Goal: Task Accomplishment & Management: Manage account settings

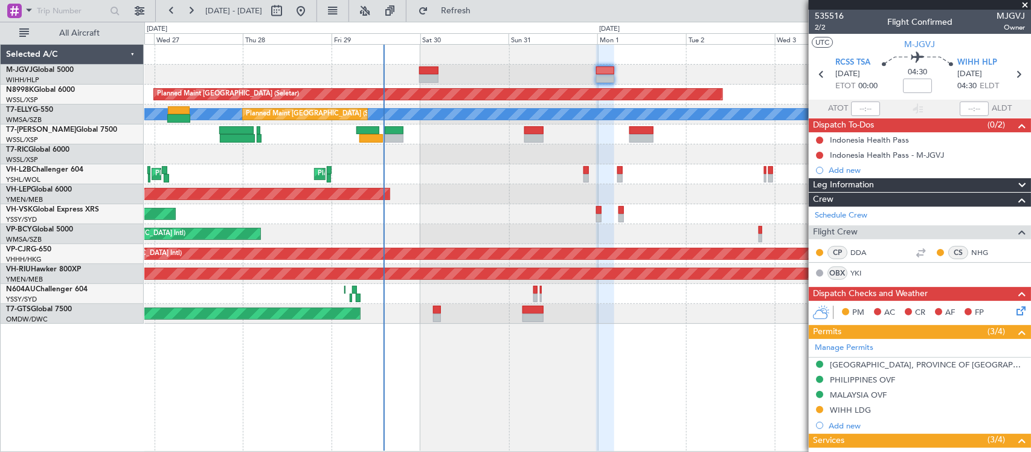
click at [444, 73] on div "Planned Maint [GEOGRAPHIC_DATA] (Halim Intl)" at bounding box center [587, 75] width 886 height 20
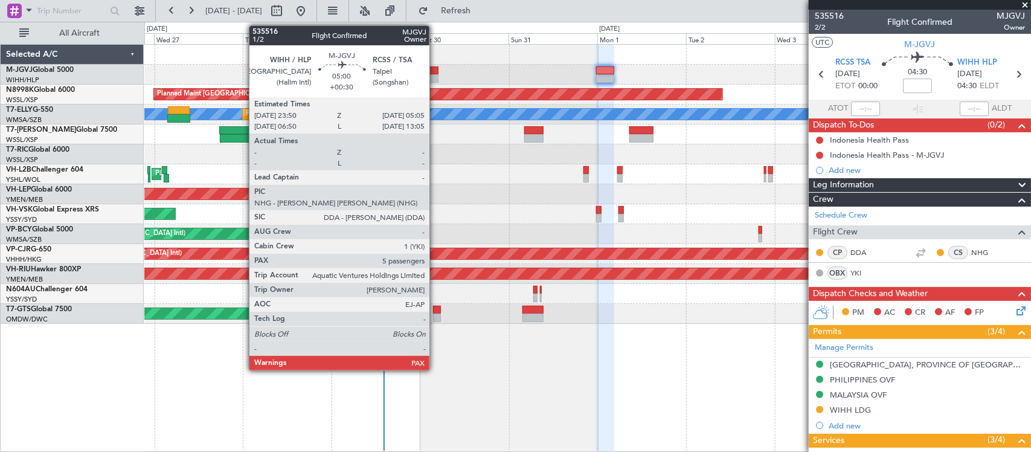
click at [435, 75] on div at bounding box center [429, 78] width 20 height 8
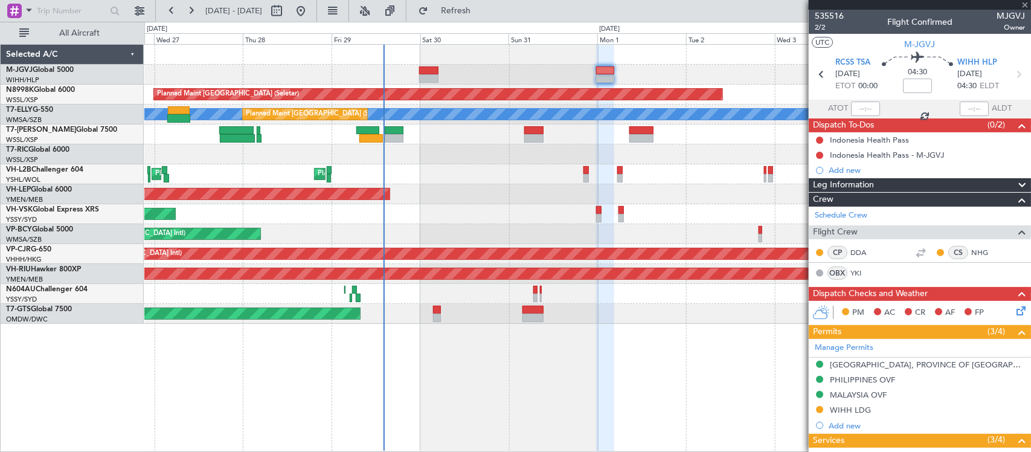
click at [435, 74] on div at bounding box center [429, 78] width 20 height 8
type input "+00:30"
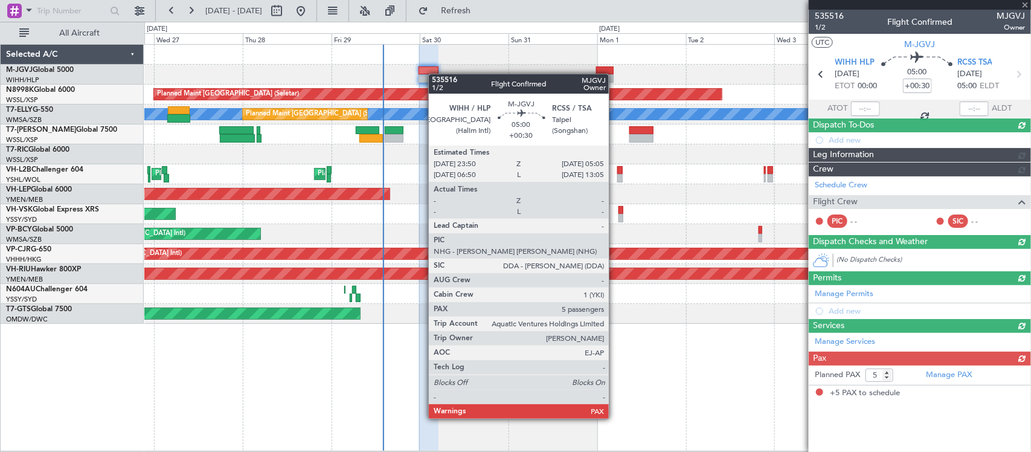
click at [435, 74] on div at bounding box center [428, 78] width 20 height 8
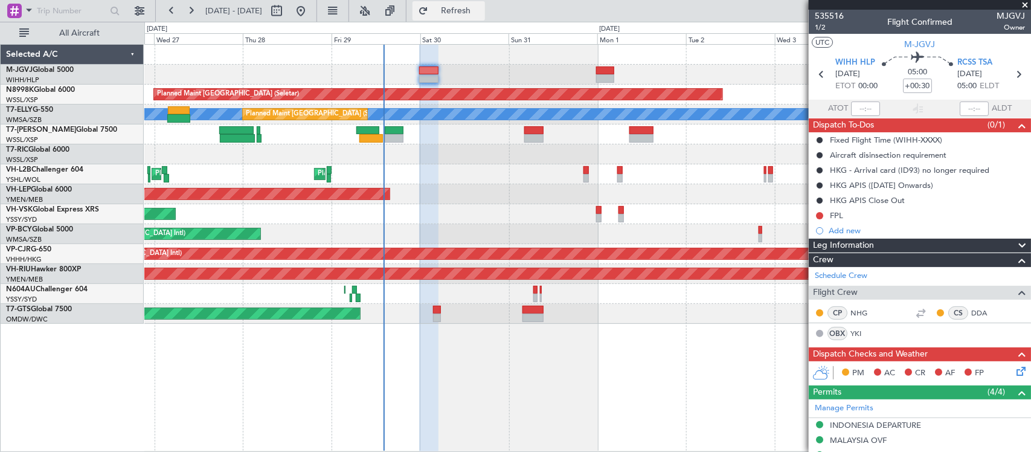
click at [481, 15] on span "Refresh" at bounding box center [455, 11] width 51 height 8
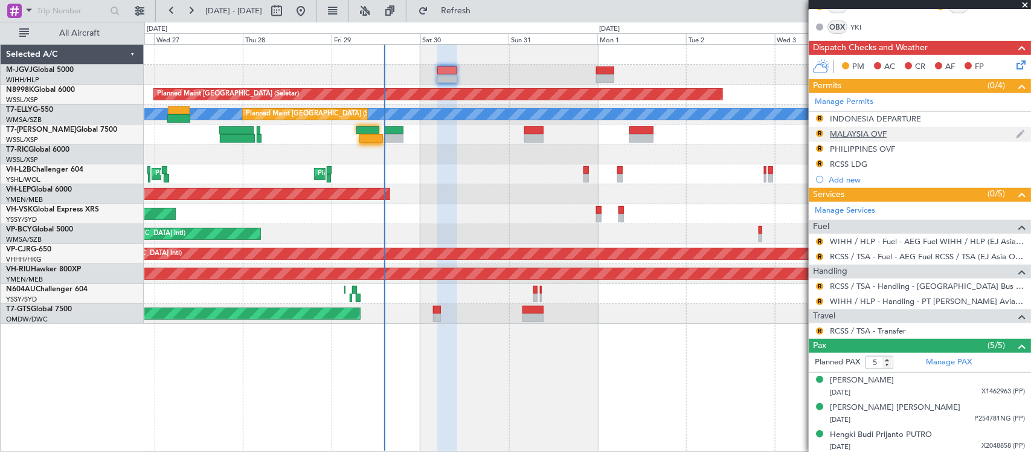
scroll to position [384, 0]
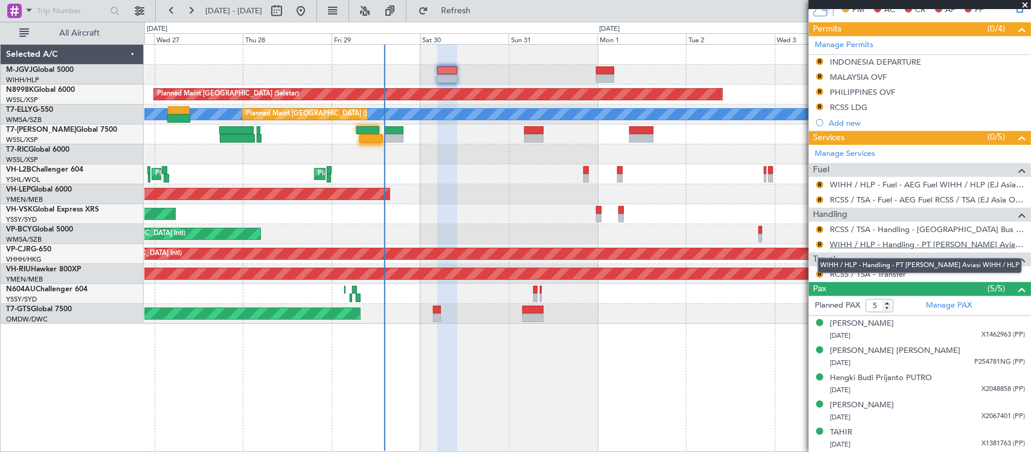
click at [856, 243] on link "WIHH / HLP - Handling - PT [PERSON_NAME] Aviasi WIHH / HLP" at bounding box center [927, 244] width 195 height 10
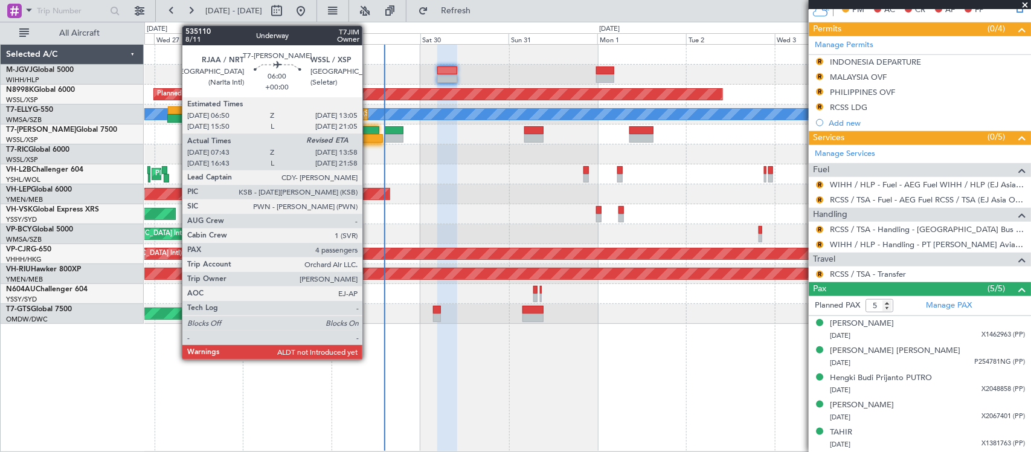
click at [368, 137] on div at bounding box center [371, 138] width 24 height 8
click at [366, 137] on div at bounding box center [368, 138] width 24 height 8
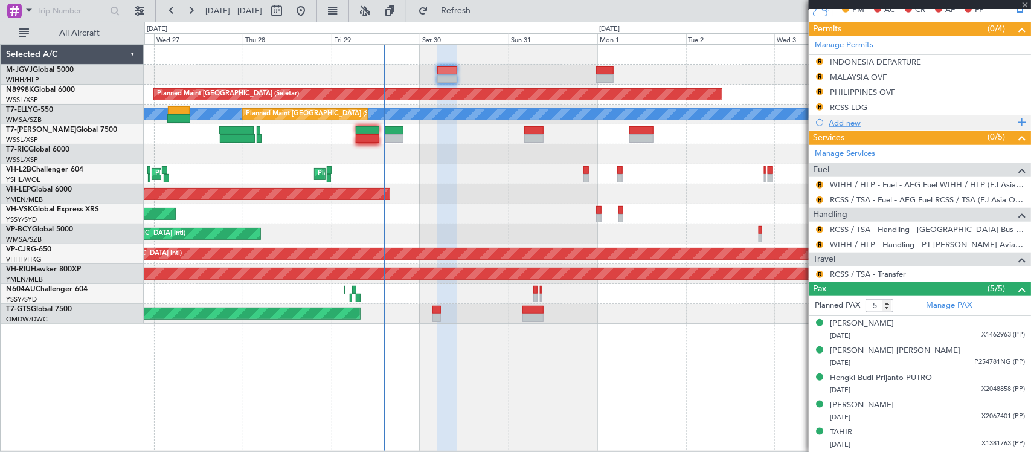
type input "4"
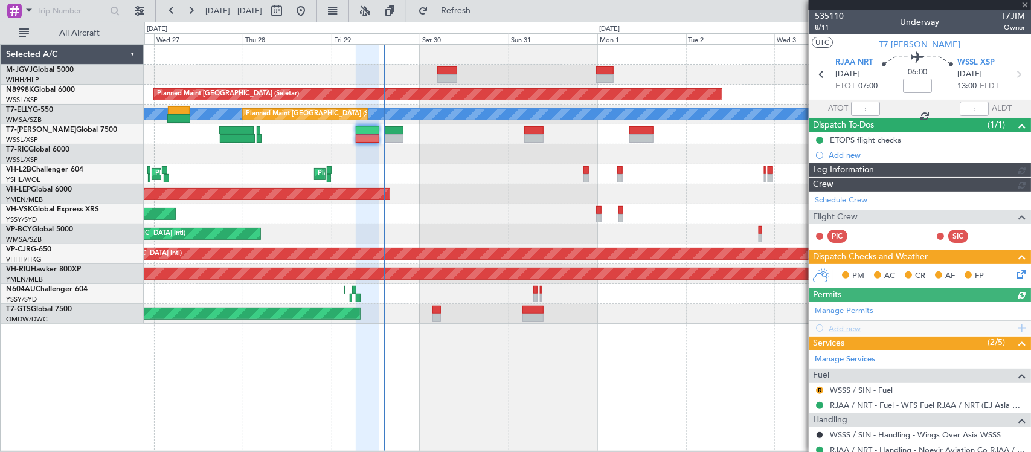
type input "[PERSON_NAME] (LEU)"
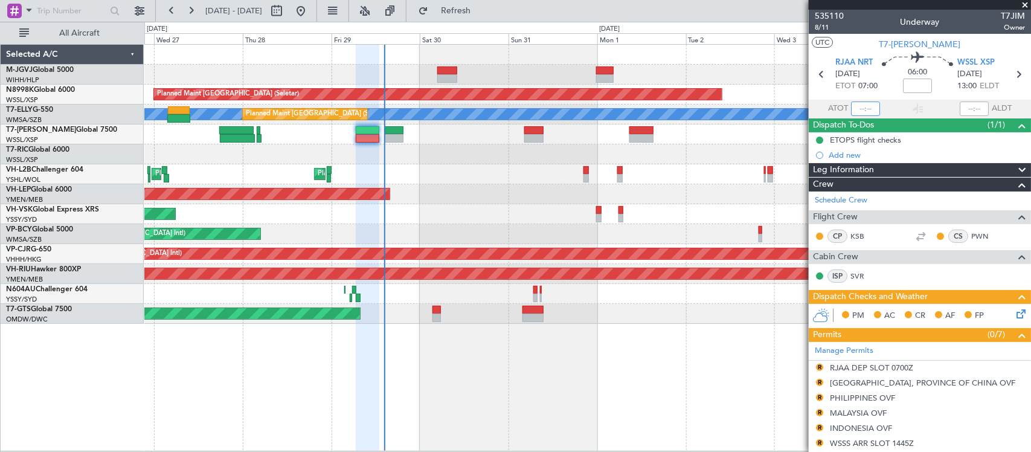
click at [860, 110] on input "text" at bounding box center [865, 108] width 29 height 14
type input "07:53"
click at [965, 109] on input "text" at bounding box center [973, 108] width 29 height 14
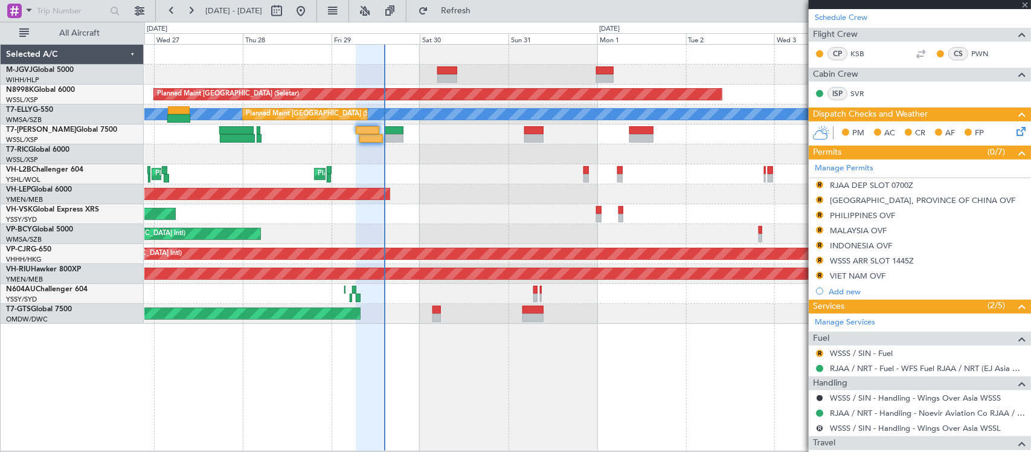
scroll to position [377, 0]
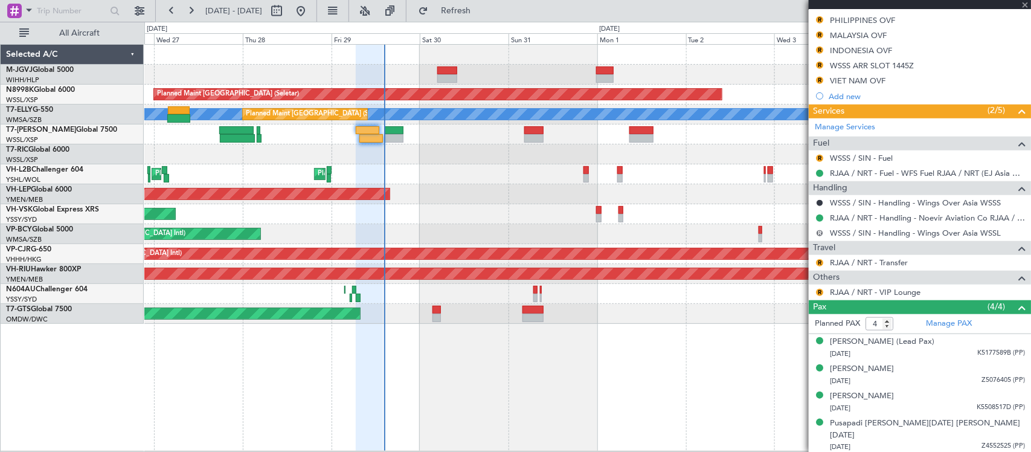
type input "14:16"
click at [818, 236] on button "R" at bounding box center [819, 232] width 7 height 7
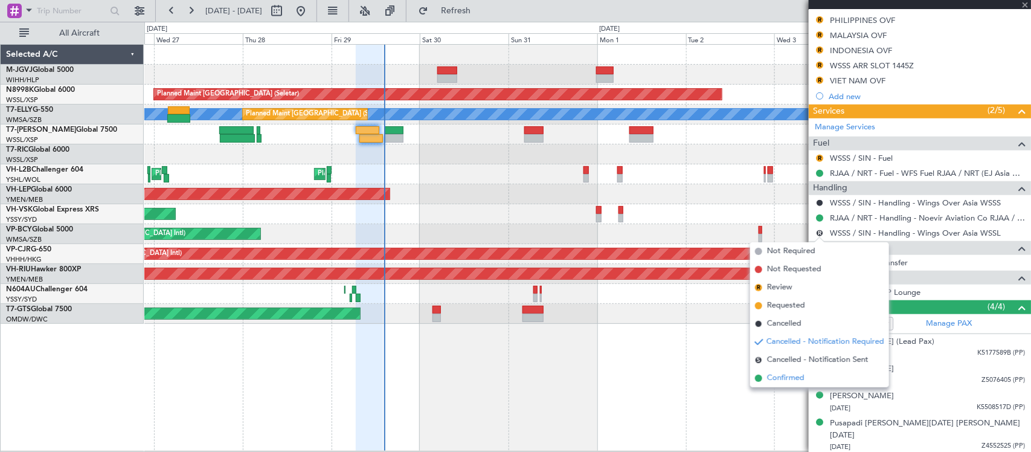
click at [797, 378] on span "Confirmed" at bounding box center [785, 378] width 37 height 12
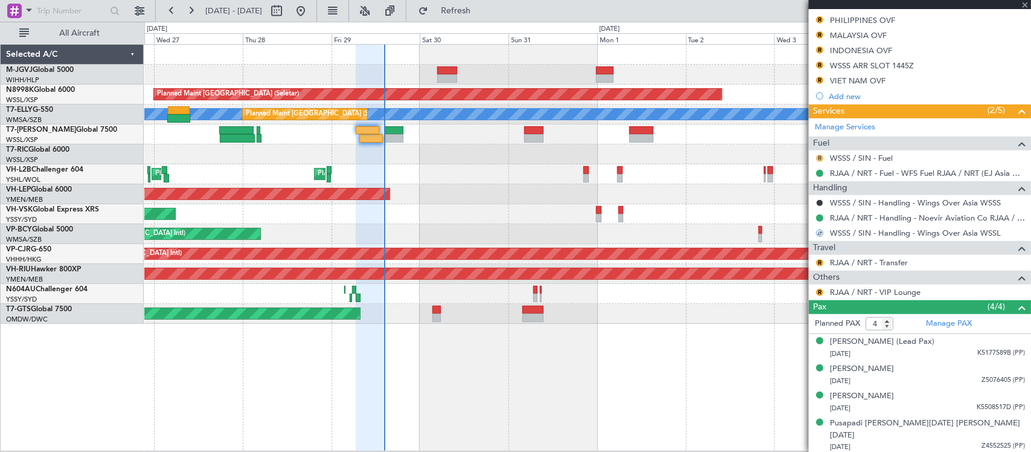
click at [821, 158] on button "R" at bounding box center [819, 158] width 7 height 7
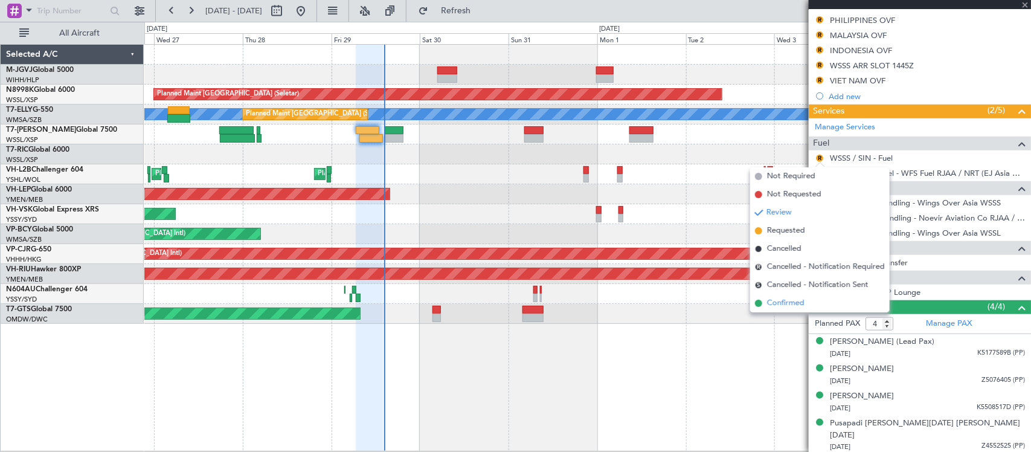
click at [795, 304] on span "Confirmed" at bounding box center [785, 303] width 37 height 12
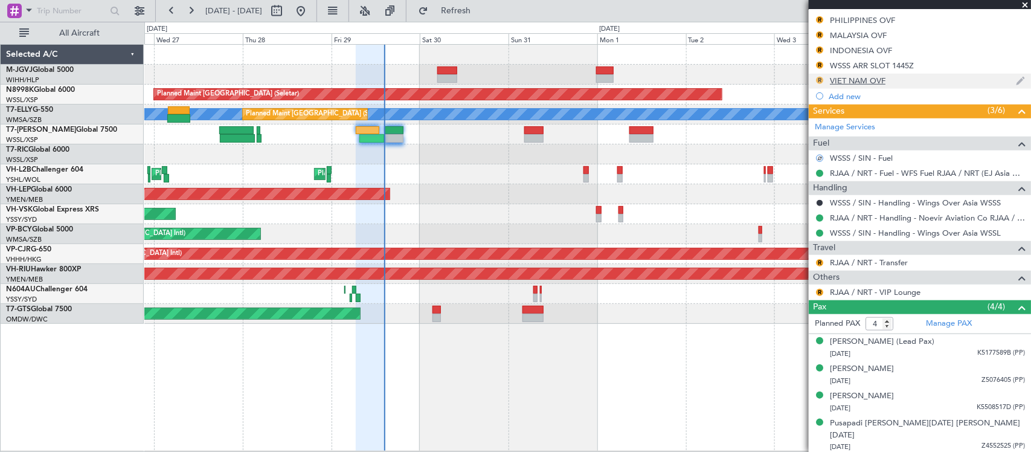
click at [821, 80] on button "R" at bounding box center [819, 80] width 7 height 7
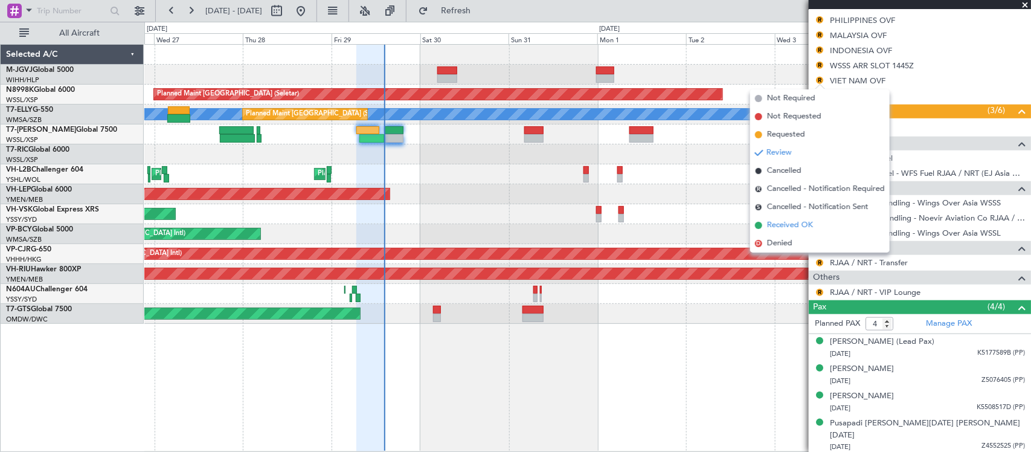
click at [789, 225] on span "Received OK" at bounding box center [790, 225] width 46 height 12
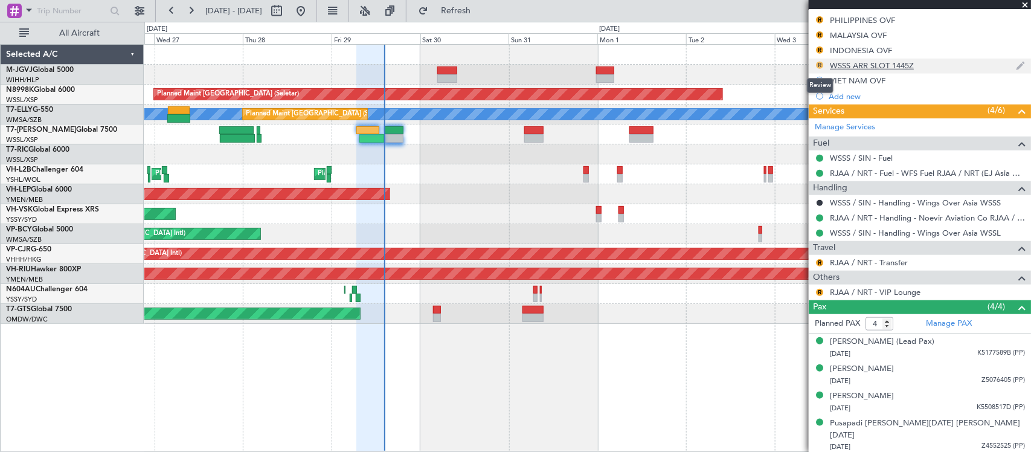
click at [819, 64] on button "R" at bounding box center [819, 65] width 7 height 7
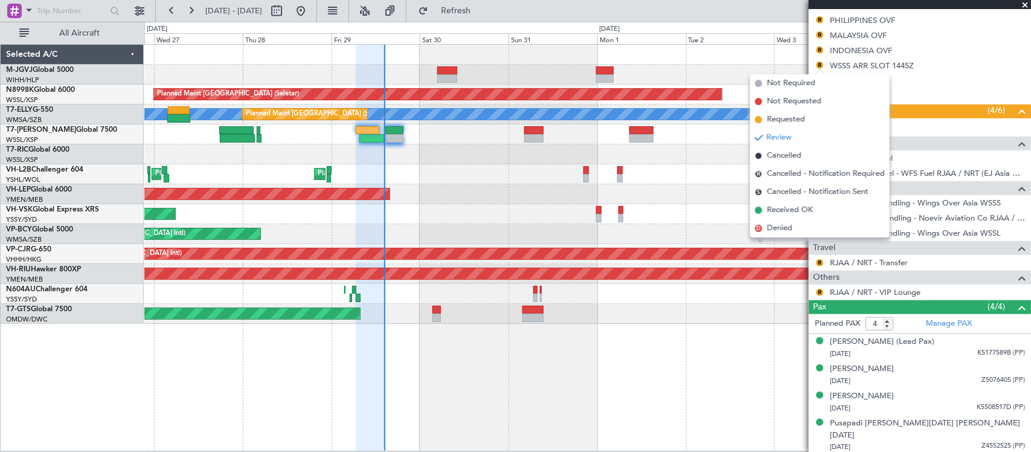
drag, startPoint x: 787, startPoint y: 207, endPoint x: 787, endPoint y: 193, distance: 13.9
click at [786, 208] on span "Received OK" at bounding box center [790, 210] width 46 height 12
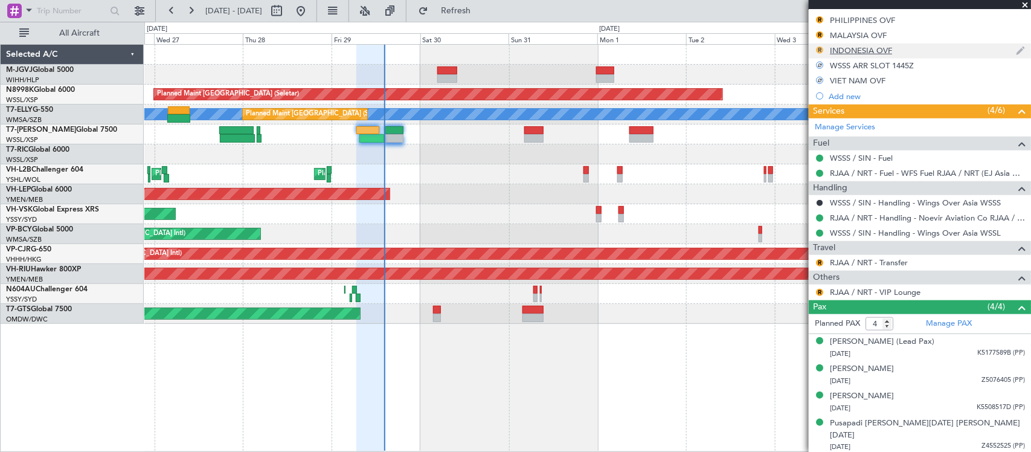
click at [820, 50] on button "R" at bounding box center [819, 49] width 7 height 7
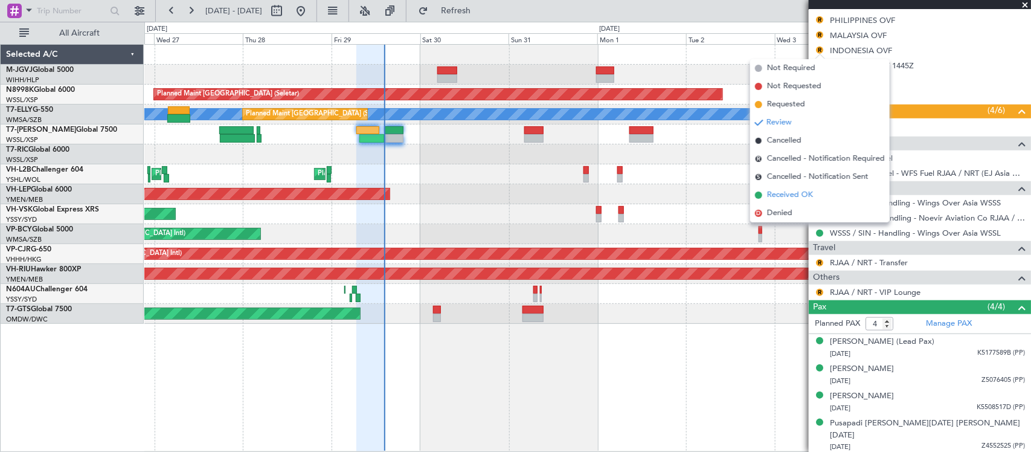
click at [791, 190] on span "Received OK" at bounding box center [790, 195] width 46 height 12
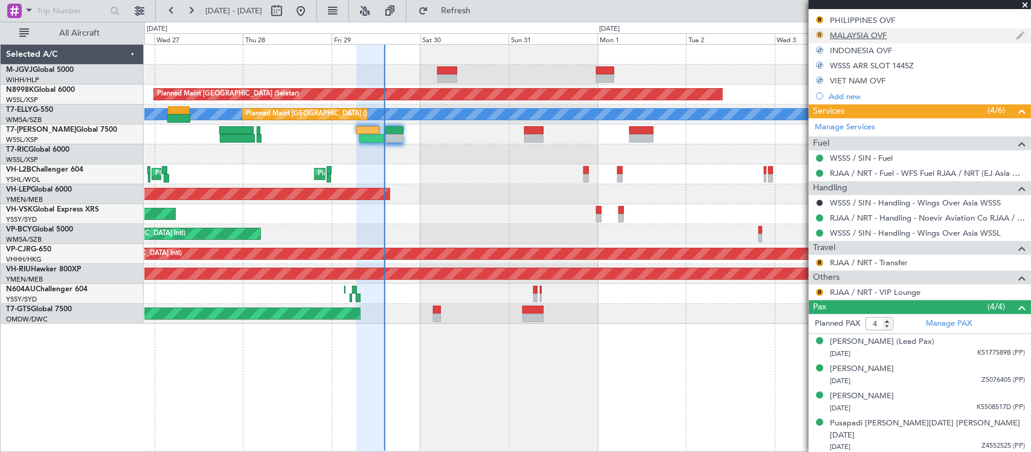
click at [822, 35] on button "R" at bounding box center [819, 34] width 7 height 7
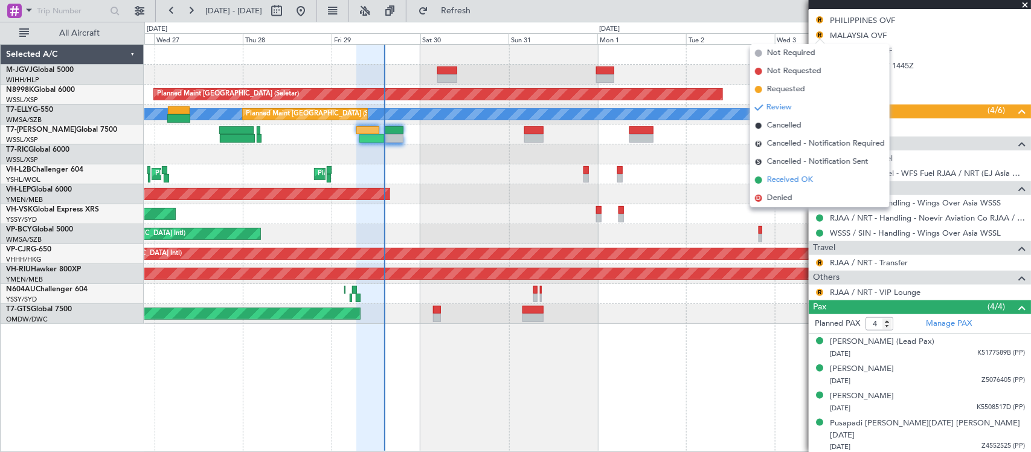
click at [824, 173] on li "Received OK" at bounding box center [819, 180] width 139 height 18
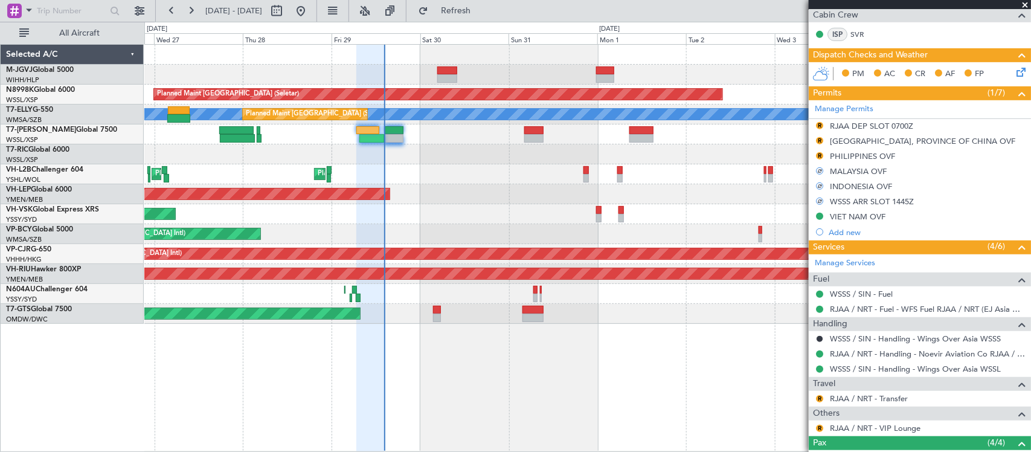
scroll to position [126, 0]
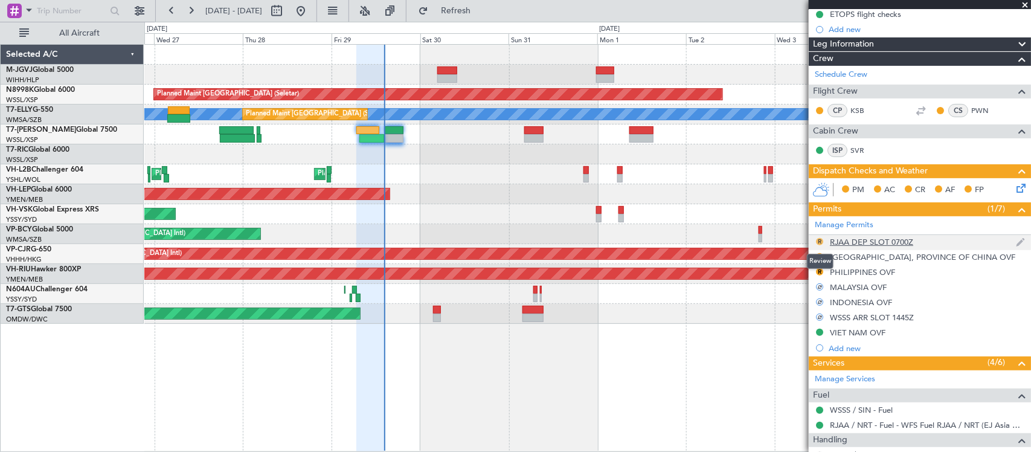
click at [819, 239] on button "R" at bounding box center [819, 241] width 7 height 7
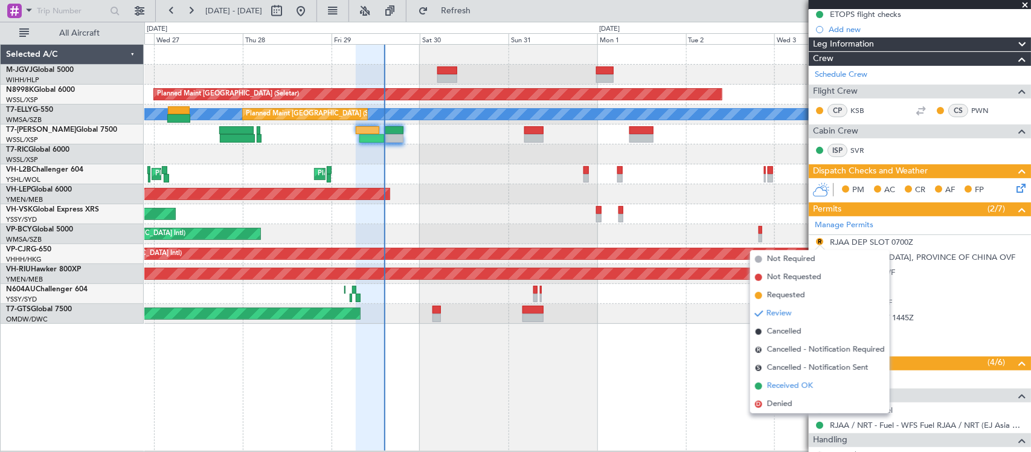
click at [812, 387] on span "Received OK" at bounding box center [790, 386] width 46 height 12
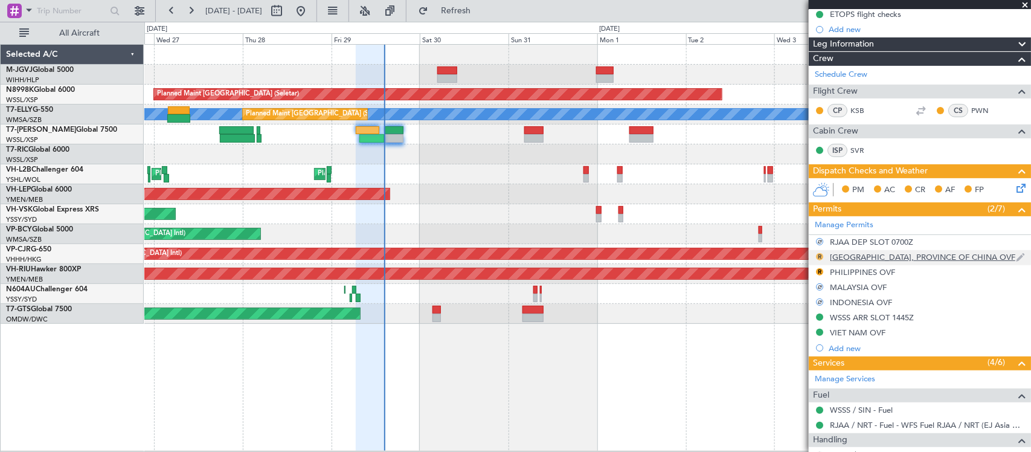
click at [821, 255] on button "R" at bounding box center [819, 256] width 7 height 7
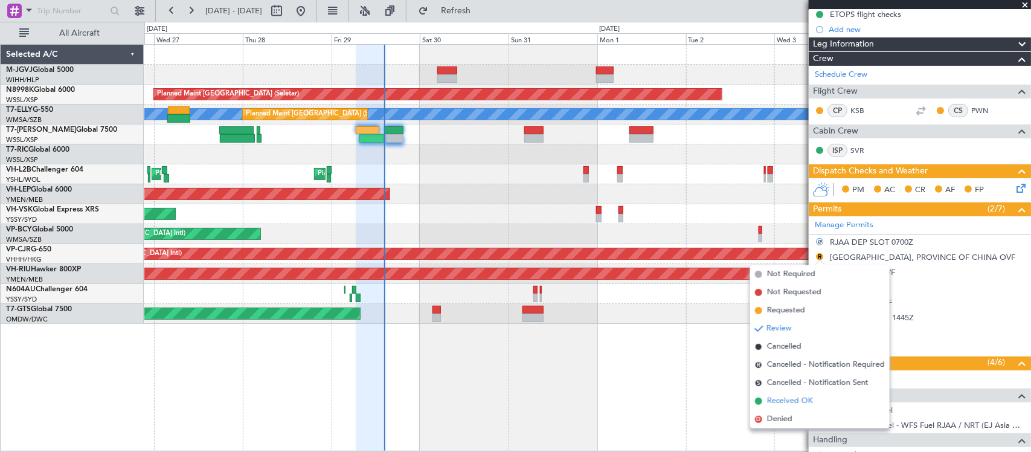
click at [777, 400] on span "Received OK" at bounding box center [790, 401] width 46 height 12
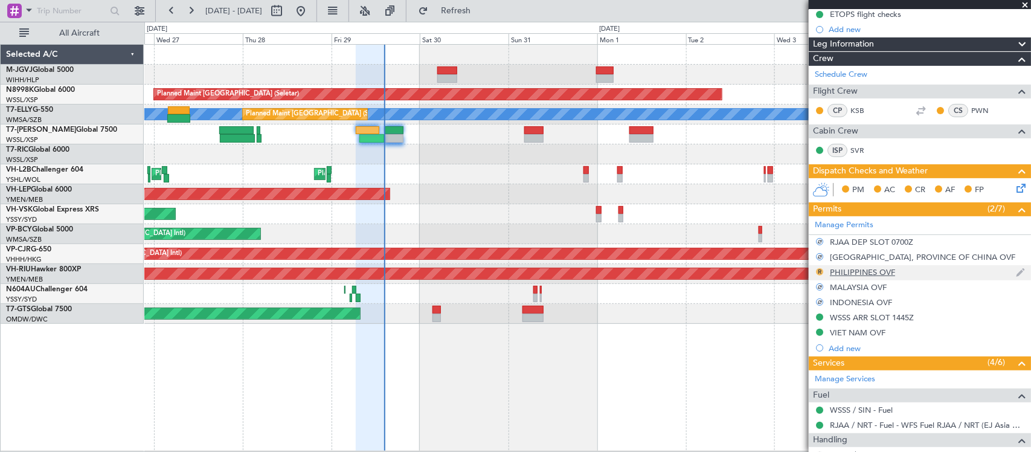
click at [820, 272] on button "R" at bounding box center [819, 271] width 7 height 7
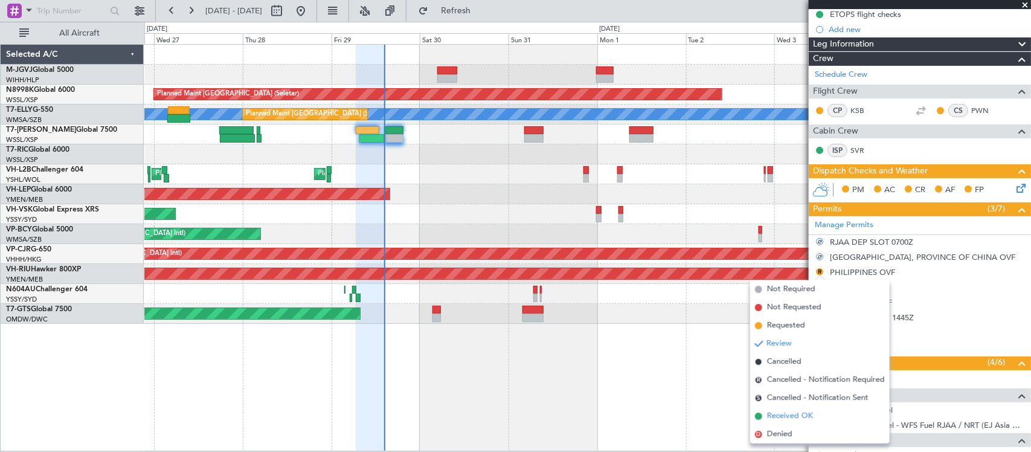
click at [782, 415] on span "Received OK" at bounding box center [790, 416] width 46 height 12
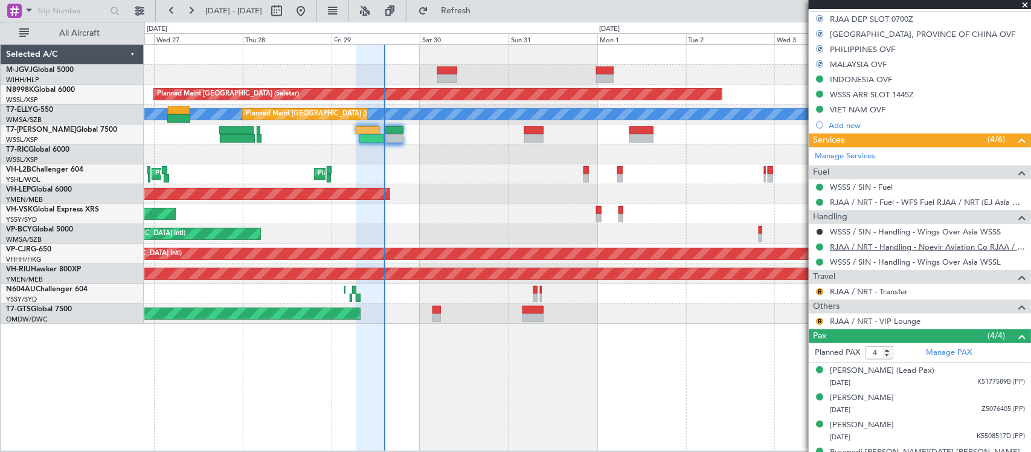
scroll to position [377, 0]
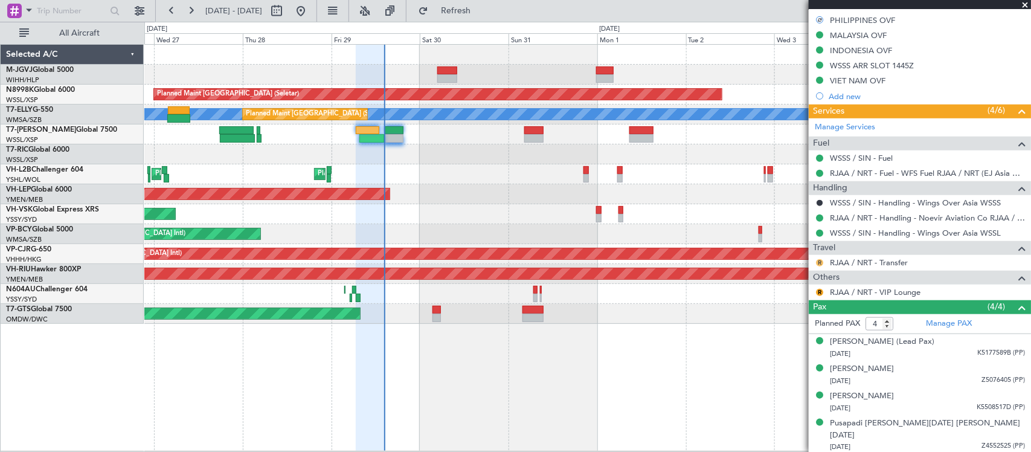
click at [818, 261] on button "R" at bounding box center [819, 262] width 7 height 7
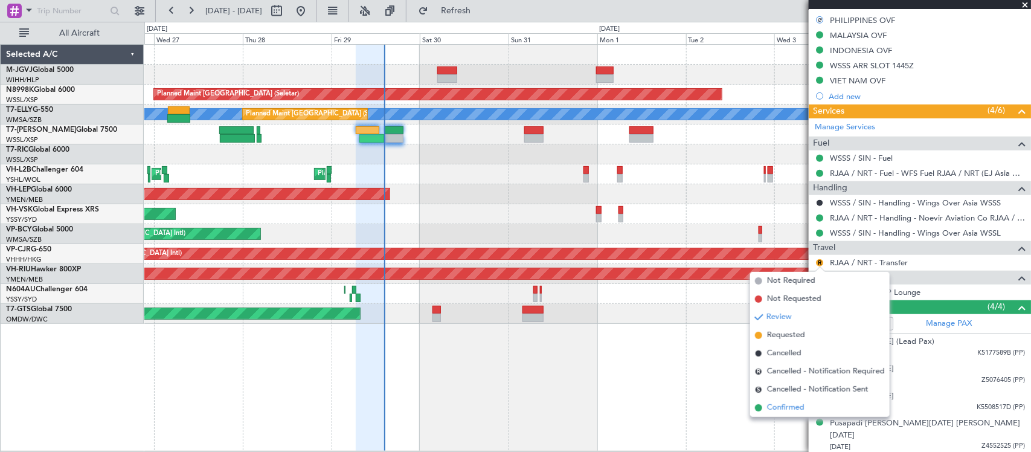
click at [782, 406] on span "Confirmed" at bounding box center [785, 407] width 37 height 12
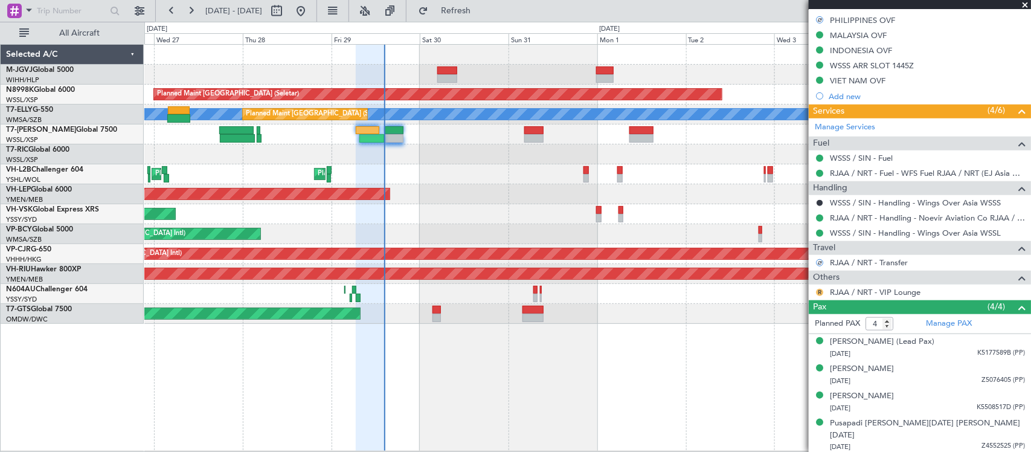
click at [818, 293] on button "R" at bounding box center [819, 292] width 7 height 7
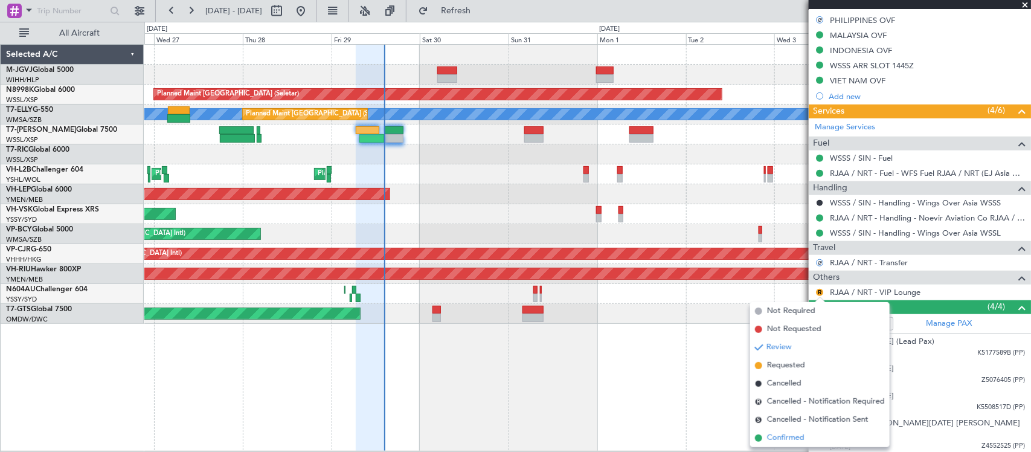
click at [788, 436] on span "Confirmed" at bounding box center [785, 438] width 37 height 12
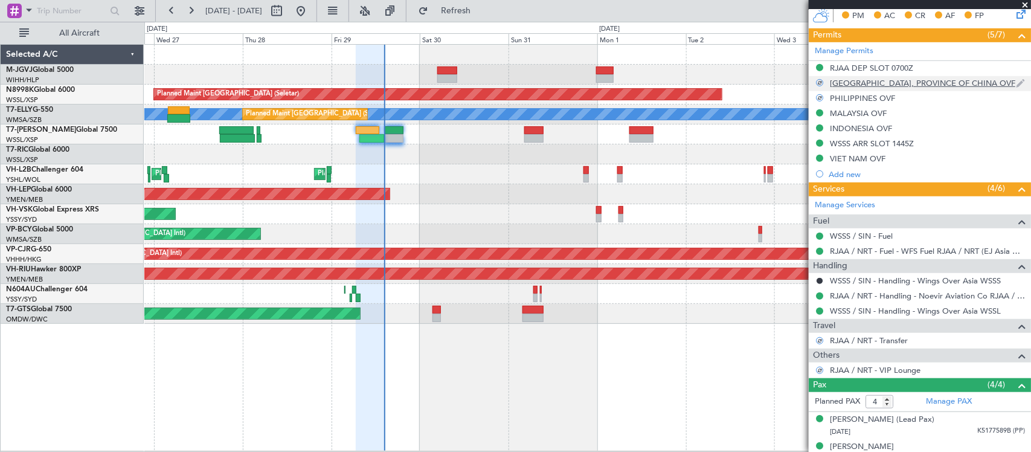
scroll to position [251, 0]
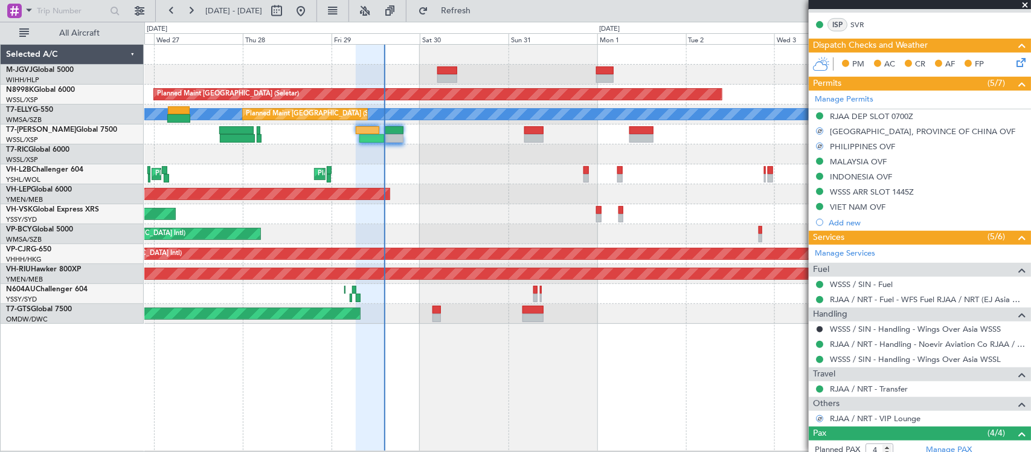
click at [1014, 64] on icon at bounding box center [1019, 61] width 10 height 10
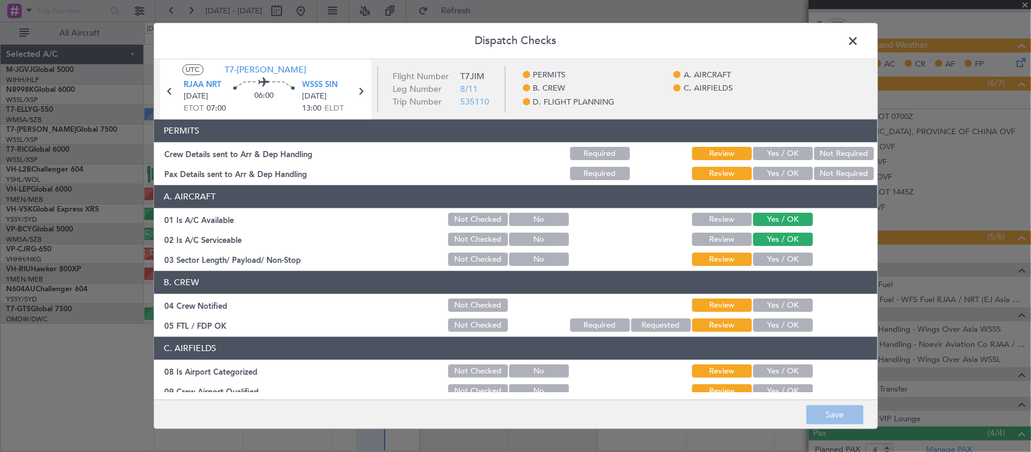
click at [786, 152] on button "Yes / OK" at bounding box center [783, 153] width 60 height 13
click at [790, 168] on button "Yes / OK" at bounding box center [783, 173] width 60 height 13
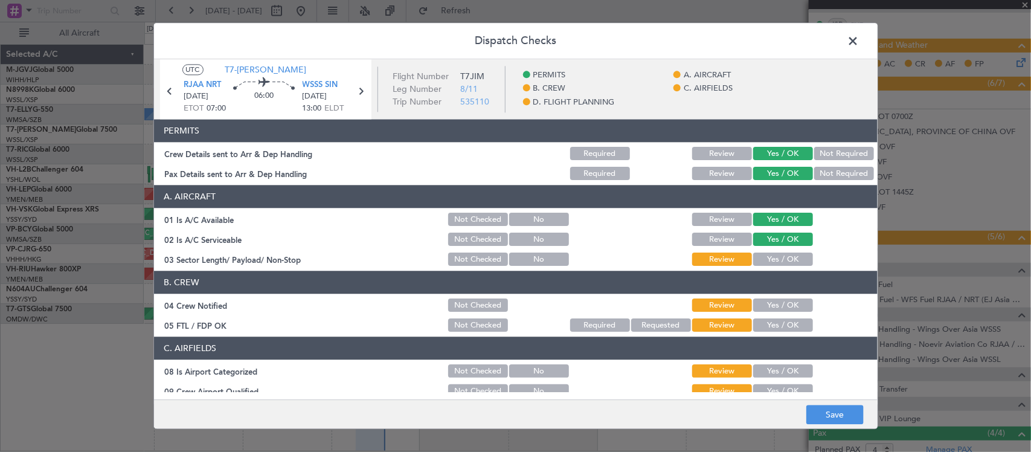
click at [774, 260] on button "Yes / OK" at bounding box center [783, 259] width 60 height 13
click at [781, 308] on button "Yes / OK" at bounding box center [783, 305] width 60 height 13
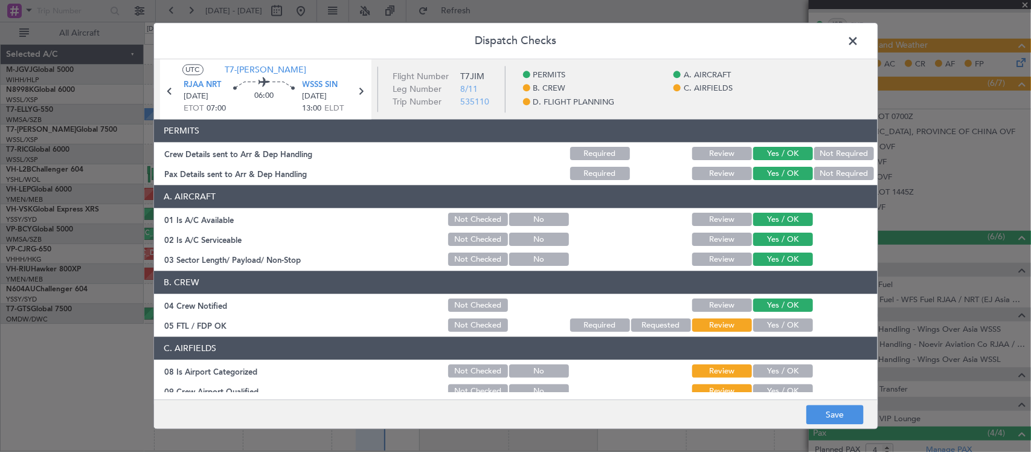
click at [778, 319] on button "Yes / OK" at bounding box center [783, 325] width 60 height 13
click at [783, 367] on button "Yes / OK" at bounding box center [783, 371] width 60 height 13
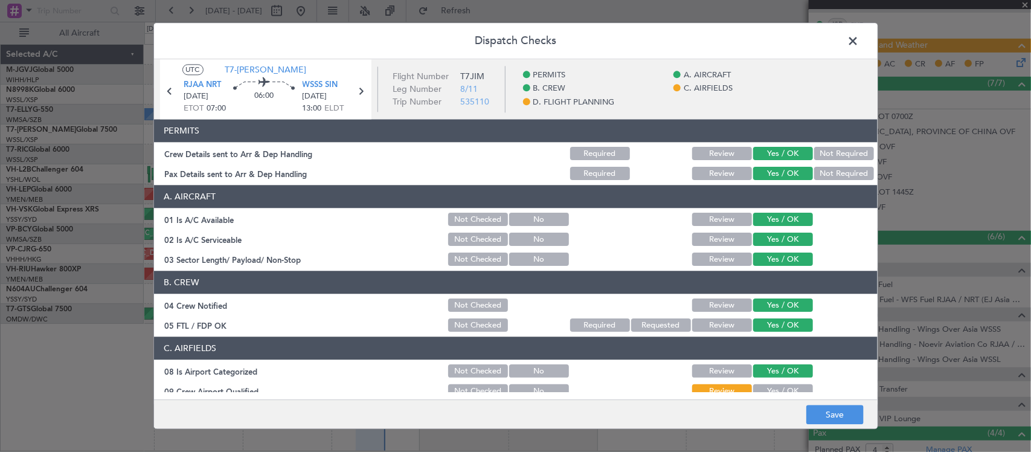
click at [783, 385] on button "Yes / OK" at bounding box center [783, 391] width 60 height 13
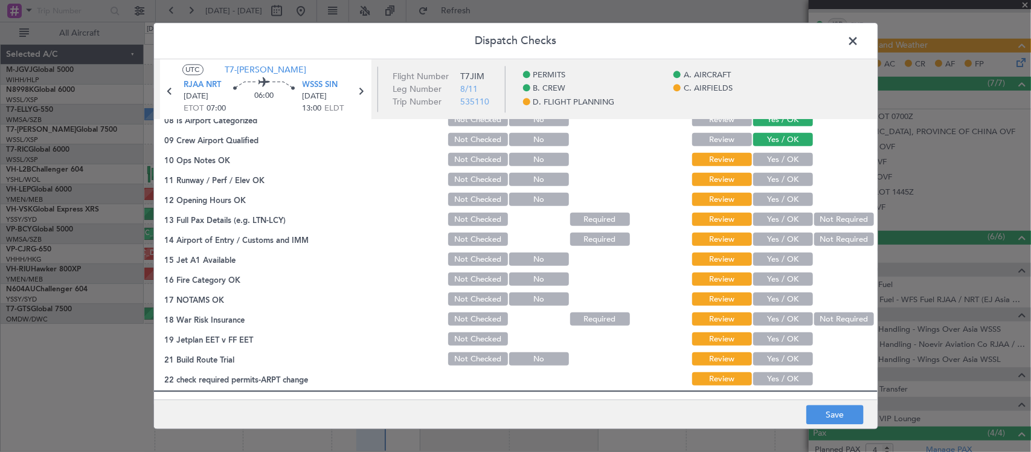
click at [794, 160] on button "Yes / OK" at bounding box center [783, 159] width 60 height 13
click at [792, 182] on button "Yes / OK" at bounding box center [783, 179] width 60 height 13
click at [791, 197] on button "Yes / OK" at bounding box center [783, 199] width 60 height 13
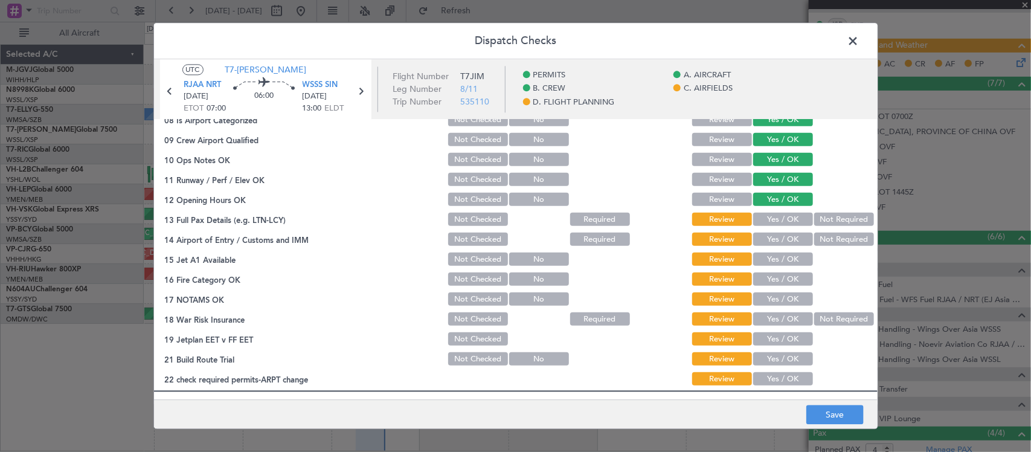
click at [791, 219] on button "Yes / OK" at bounding box center [783, 219] width 60 height 13
click at [788, 242] on button "Yes / OK" at bounding box center [783, 239] width 60 height 13
click at [774, 258] on button "Yes / OK" at bounding box center [783, 259] width 60 height 13
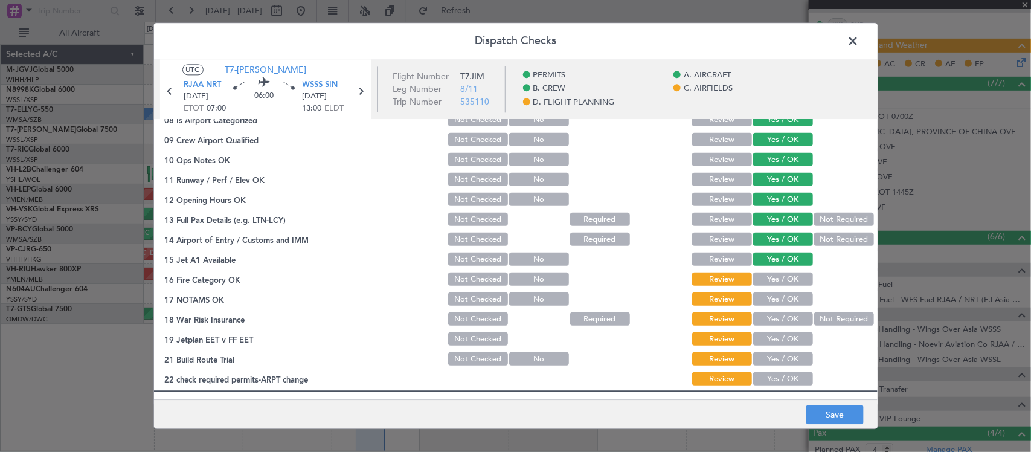
click at [782, 278] on button "Yes / OK" at bounding box center [783, 279] width 60 height 13
click at [787, 298] on button "Yes / OK" at bounding box center [783, 299] width 60 height 13
click at [818, 315] on button "Not Required" at bounding box center [844, 319] width 60 height 13
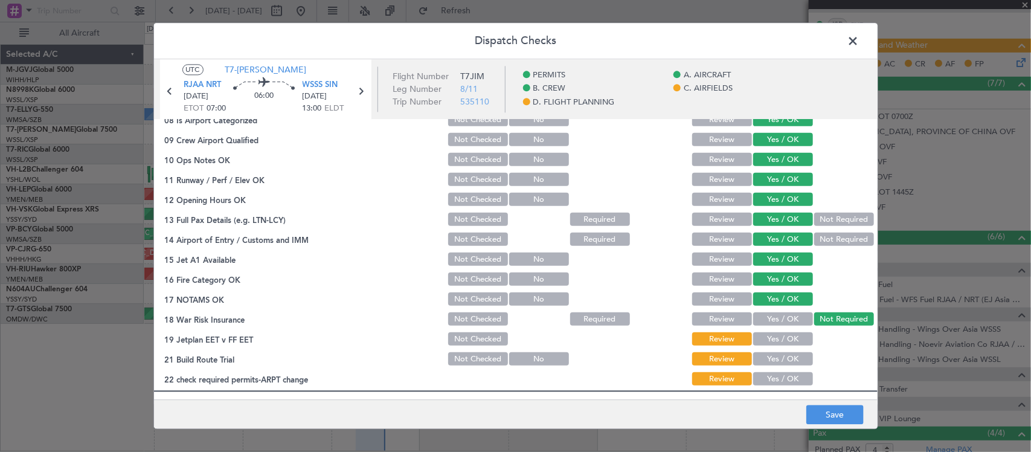
click at [793, 333] on button "Yes / OK" at bounding box center [783, 339] width 60 height 13
click at [789, 356] on button "Yes / OK" at bounding box center [783, 359] width 60 height 13
click at [795, 382] on button "Yes / OK" at bounding box center [783, 378] width 60 height 13
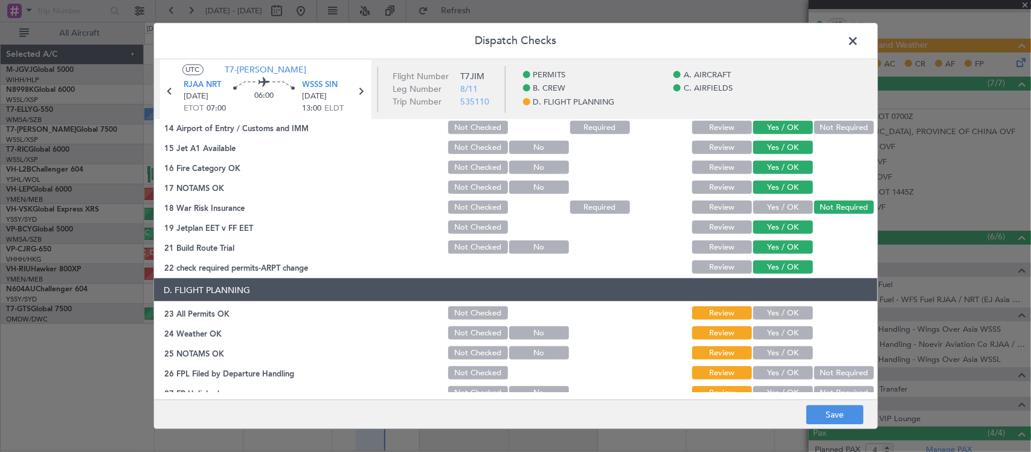
scroll to position [435, 0]
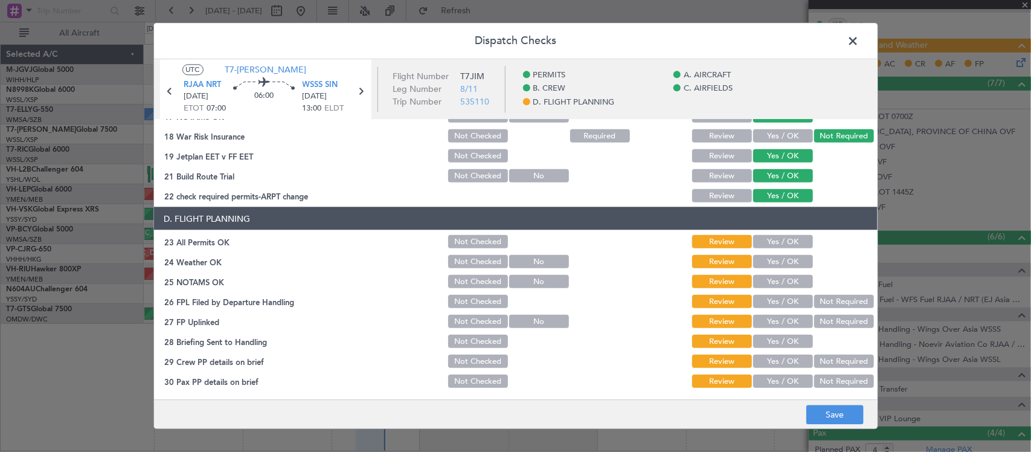
click at [785, 240] on button "Yes / OK" at bounding box center [783, 241] width 60 height 13
click at [787, 254] on div "Yes / OK" at bounding box center [781, 261] width 61 height 17
click at [789, 258] on button "Yes / OK" at bounding box center [783, 261] width 60 height 13
click at [791, 277] on button "Yes / OK" at bounding box center [783, 281] width 60 height 13
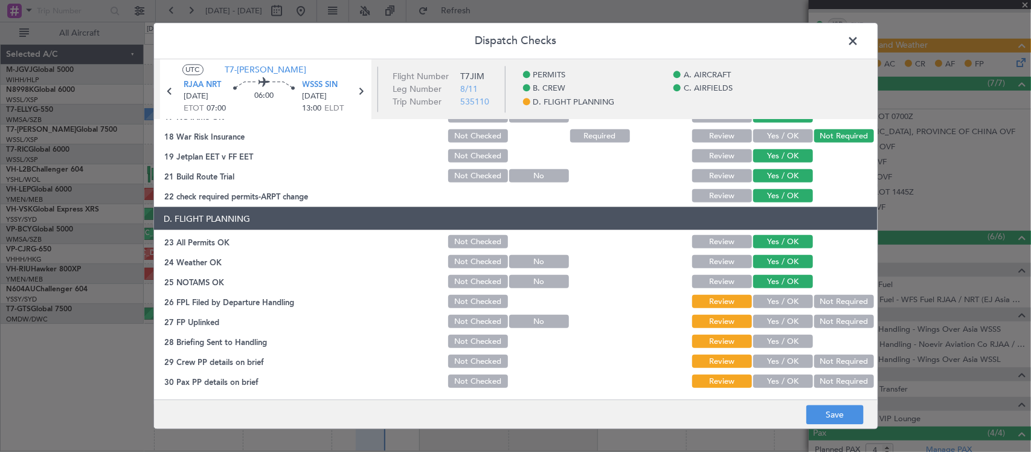
click at [794, 297] on button "Yes / OK" at bounding box center [783, 301] width 60 height 13
click at [825, 295] on button "Not Required" at bounding box center [844, 301] width 60 height 13
click at [793, 316] on button "Yes / OK" at bounding box center [783, 321] width 60 height 13
click at [784, 361] on button "Yes / OK" at bounding box center [783, 360] width 60 height 13
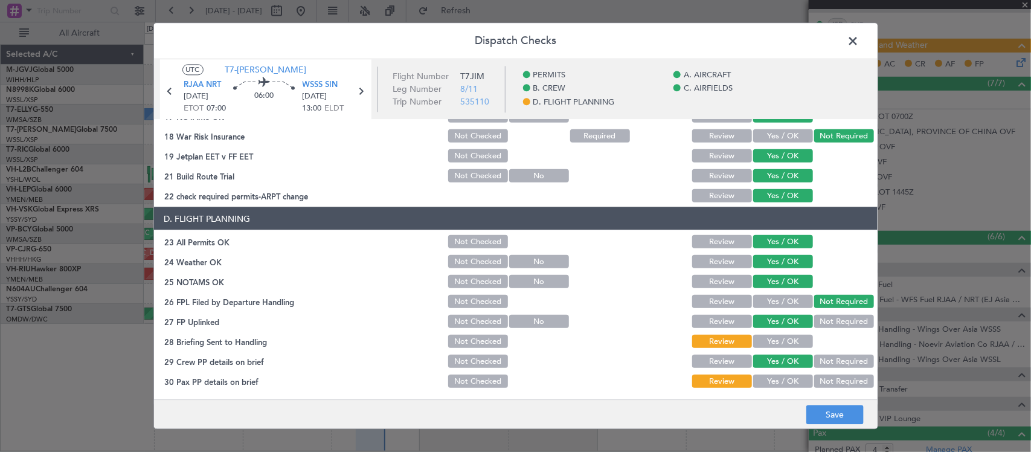
click at [785, 346] on button "Yes / OK" at bounding box center [783, 340] width 60 height 13
click at [819, 379] on button "Not Required" at bounding box center [844, 380] width 60 height 13
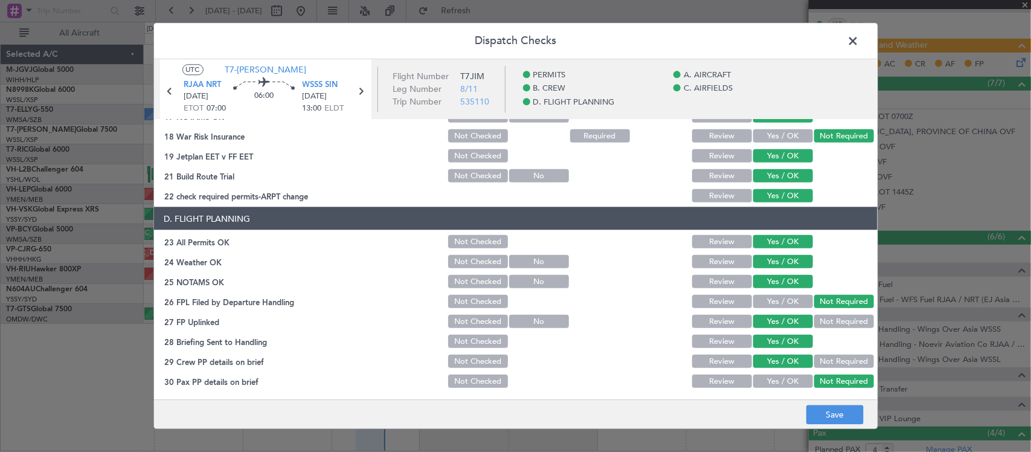
click at [778, 379] on button "Yes / OK" at bounding box center [783, 380] width 60 height 13
click at [849, 414] on button "Save" at bounding box center [834, 414] width 57 height 19
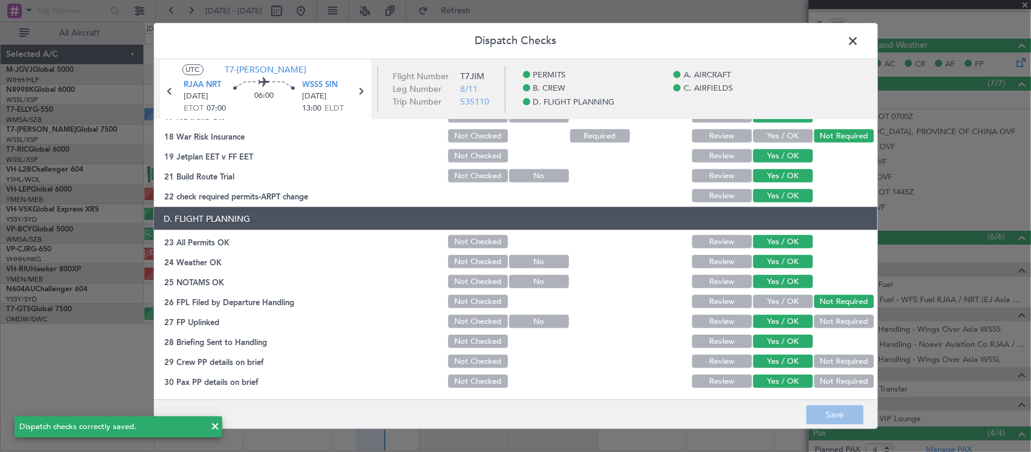
click at [859, 40] on span at bounding box center [859, 44] width 0 height 24
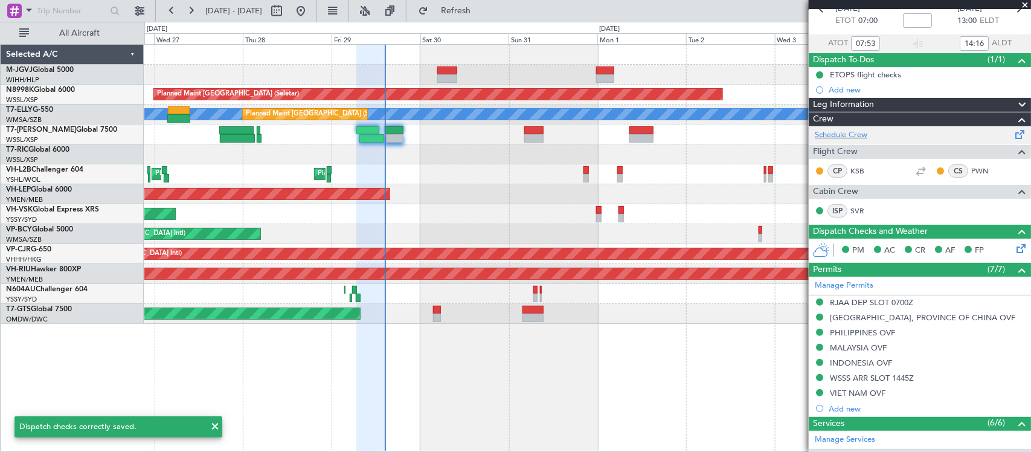
scroll to position [0, 0]
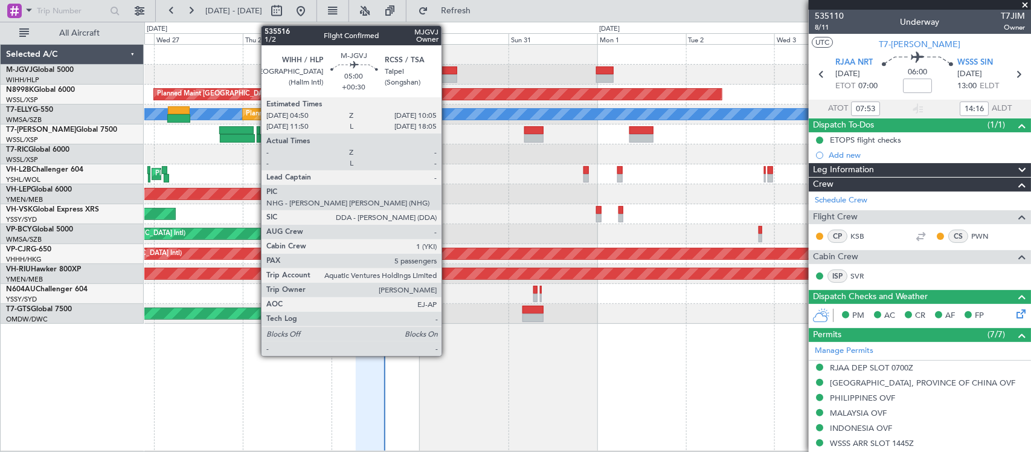
click at [447, 74] on div at bounding box center [447, 78] width 20 height 8
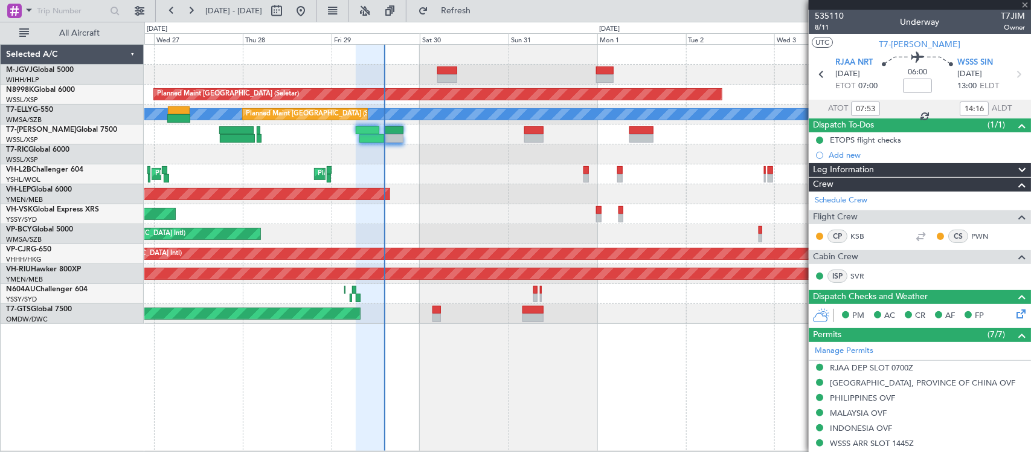
type input "+00:30"
type input "5"
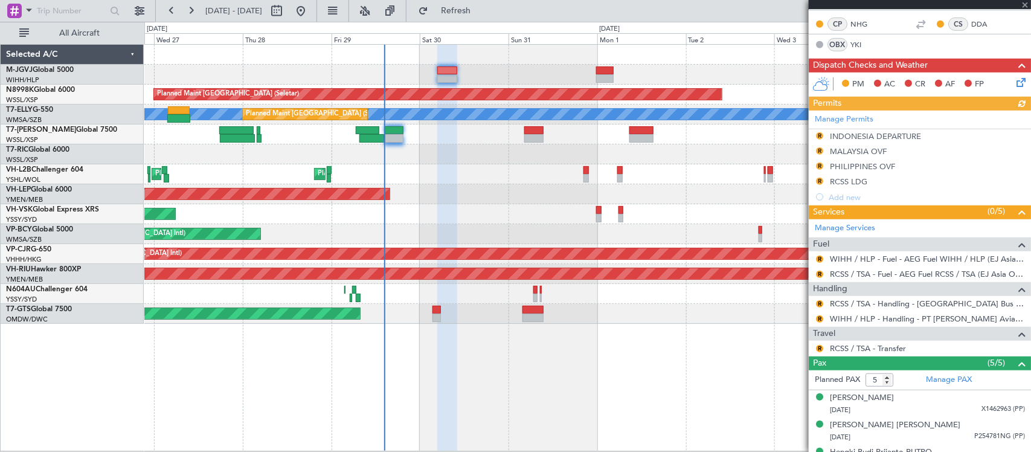
scroll to position [363, 0]
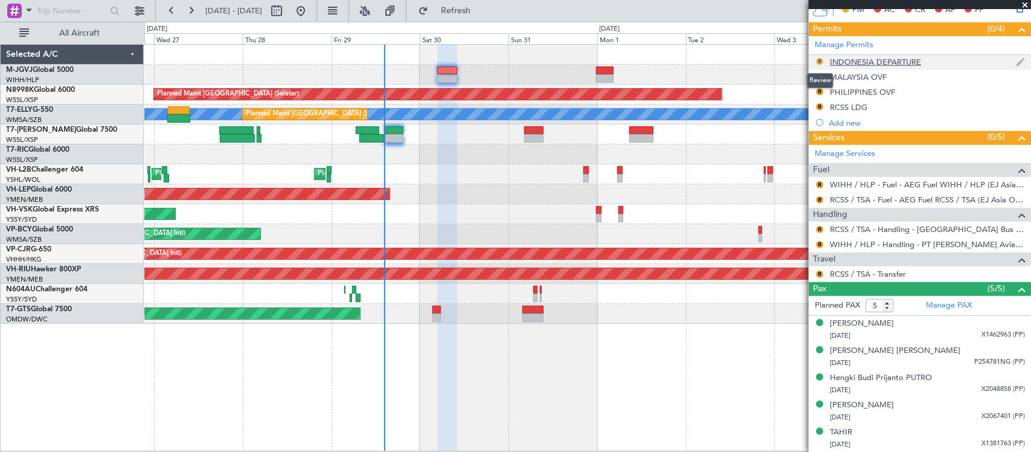
click at [816, 58] on button "R" at bounding box center [819, 61] width 7 height 7
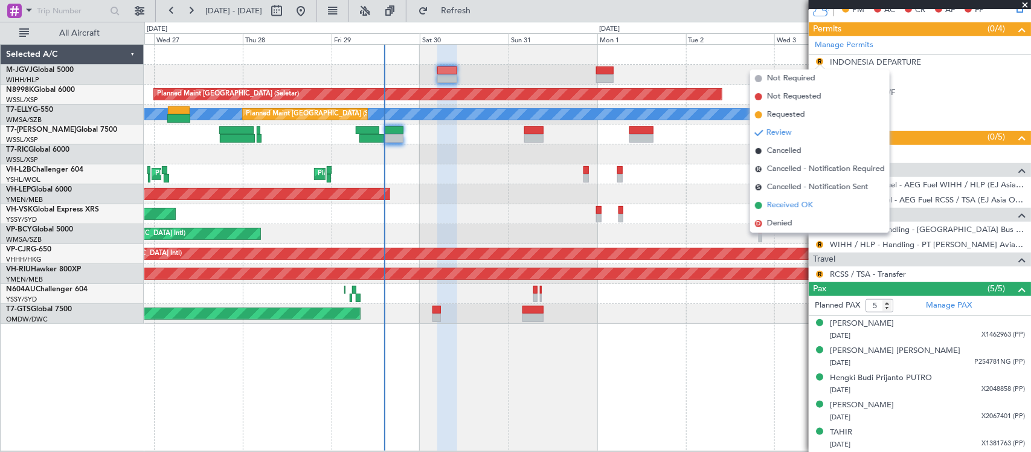
click at [796, 203] on span "Received OK" at bounding box center [790, 205] width 46 height 12
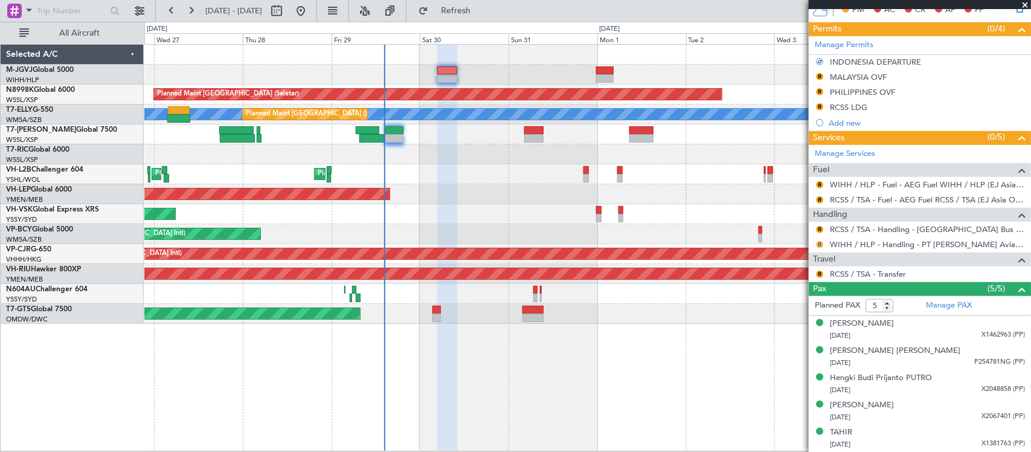
click at [821, 242] on button "R" at bounding box center [819, 244] width 7 height 7
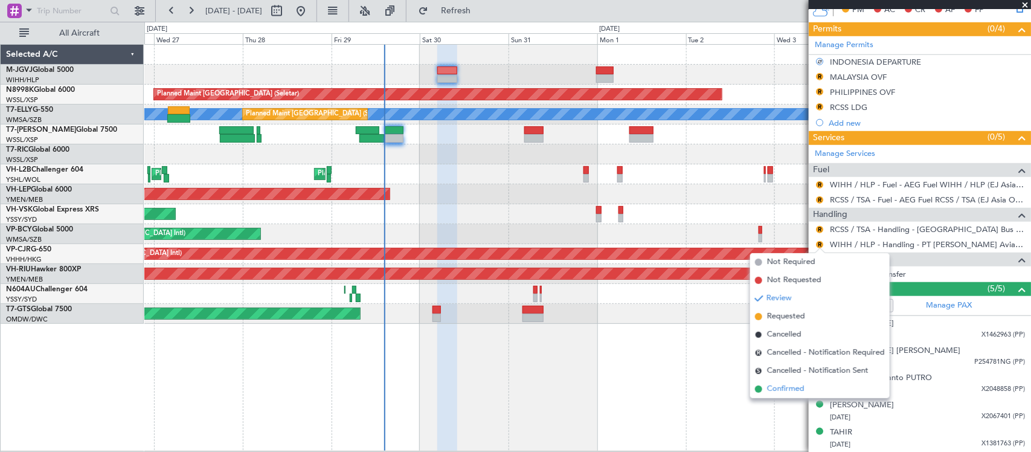
click at [779, 392] on span "Confirmed" at bounding box center [785, 389] width 37 height 12
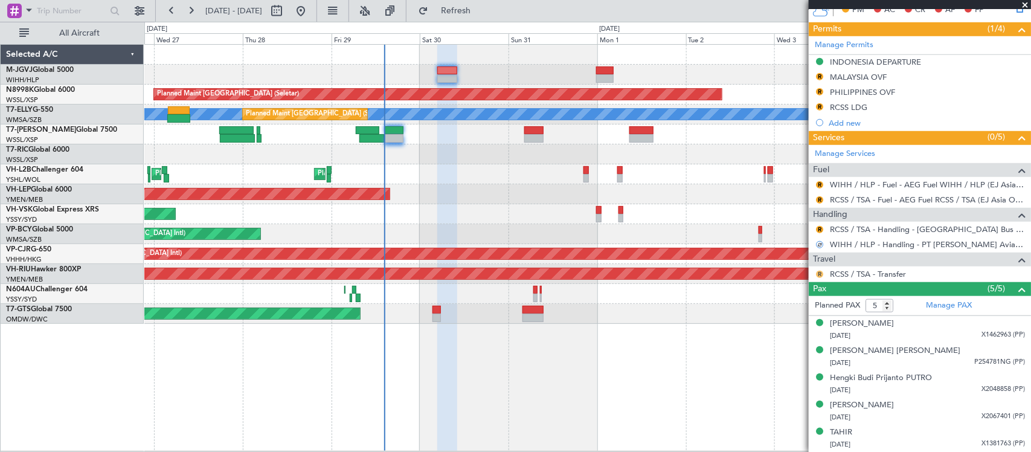
click at [819, 270] on button "R" at bounding box center [819, 273] width 7 height 7
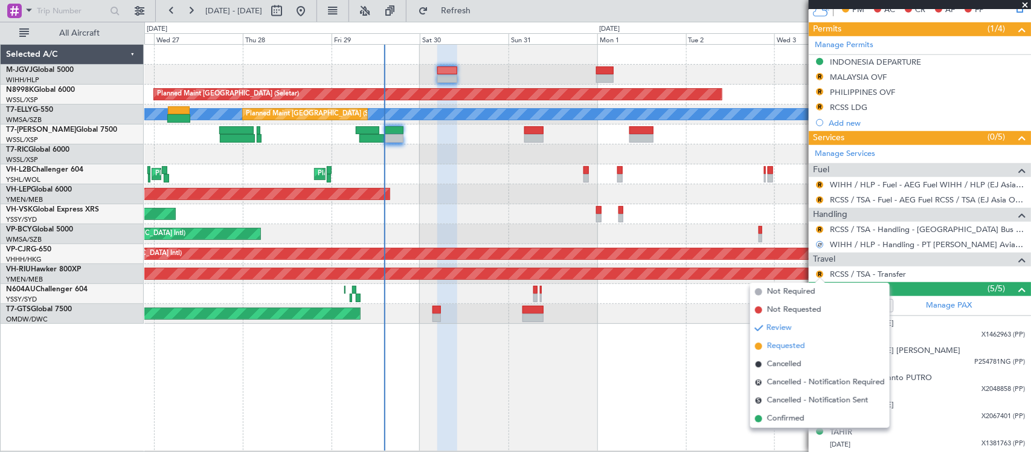
click at [778, 343] on span "Requested" at bounding box center [786, 346] width 38 height 12
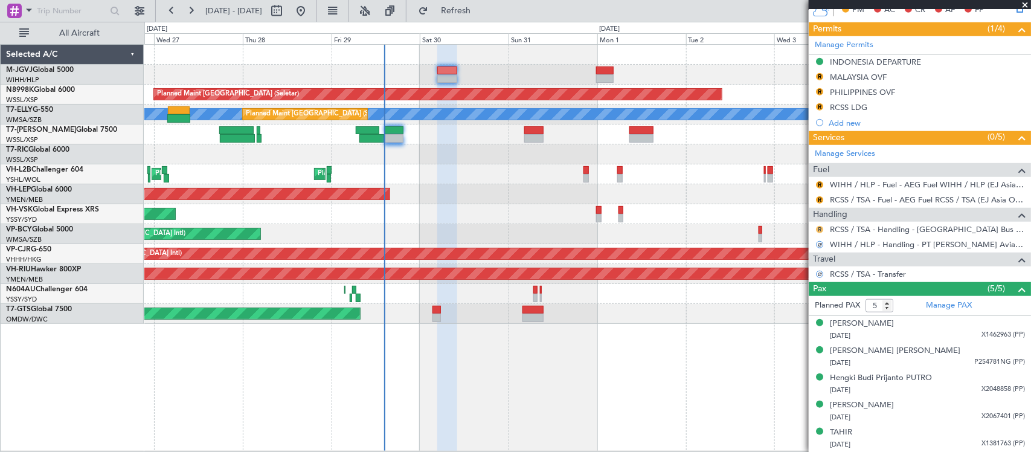
click at [818, 229] on button "R" at bounding box center [819, 229] width 7 height 7
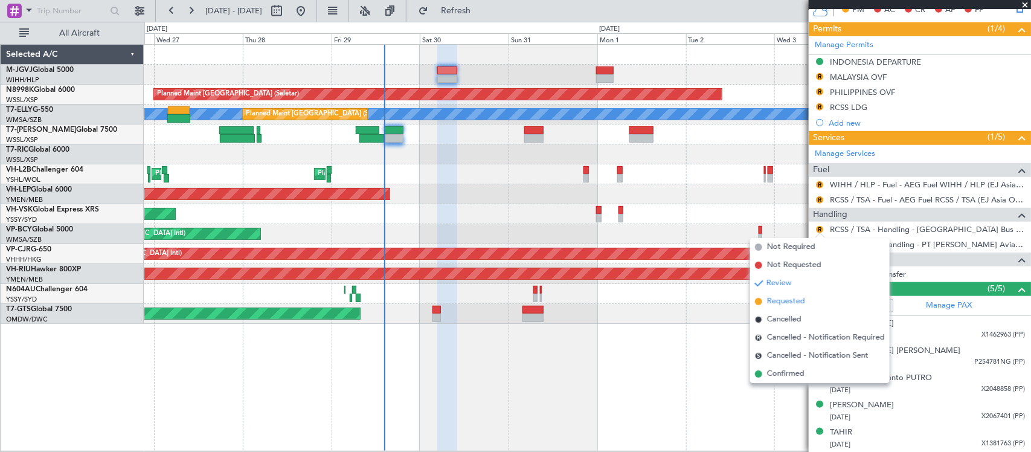
click at [775, 298] on span "Requested" at bounding box center [786, 301] width 38 height 12
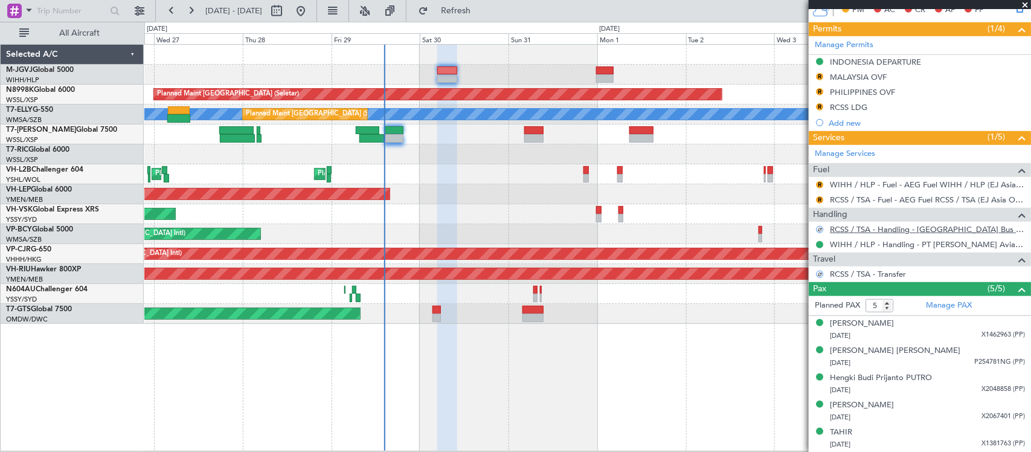
scroll to position [237, 0]
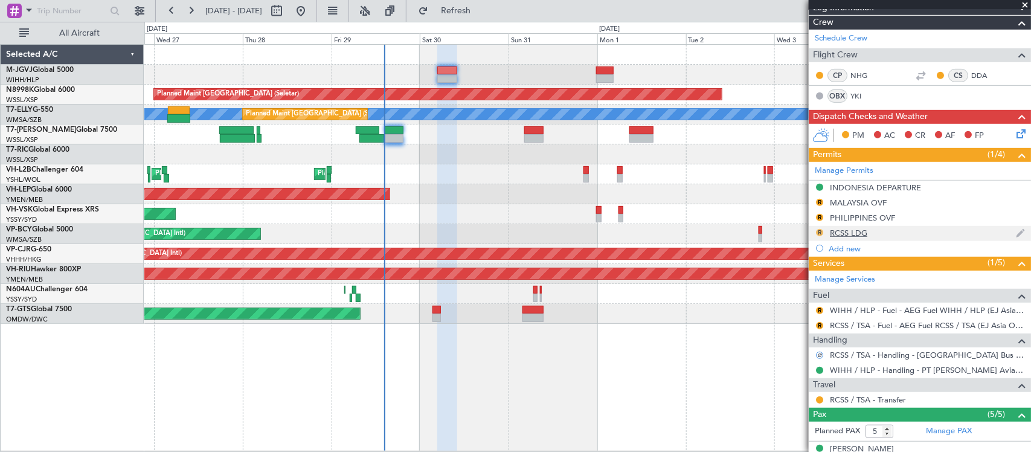
click at [818, 231] on button "R" at bounding box center [819, 232] width 7 height 7
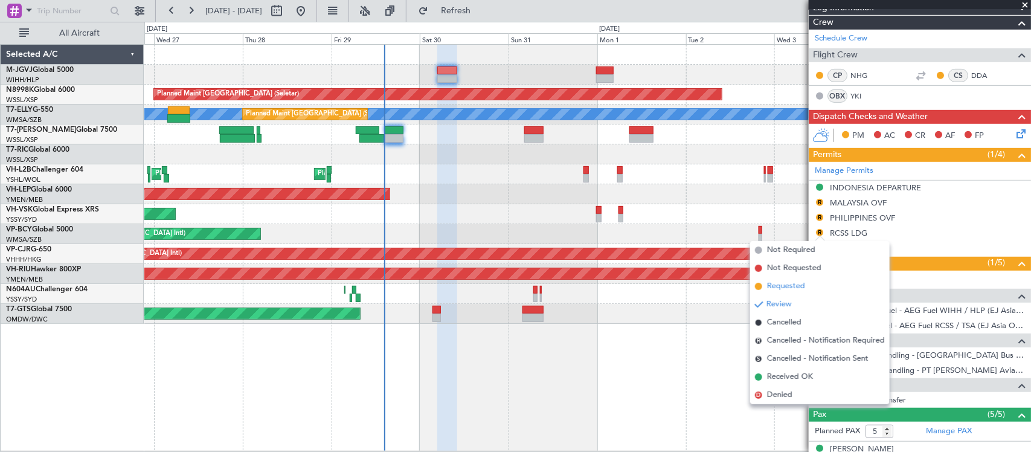
click at [788, 287] on span "Requested" at bounding box center [786, 286] width 38 height 12
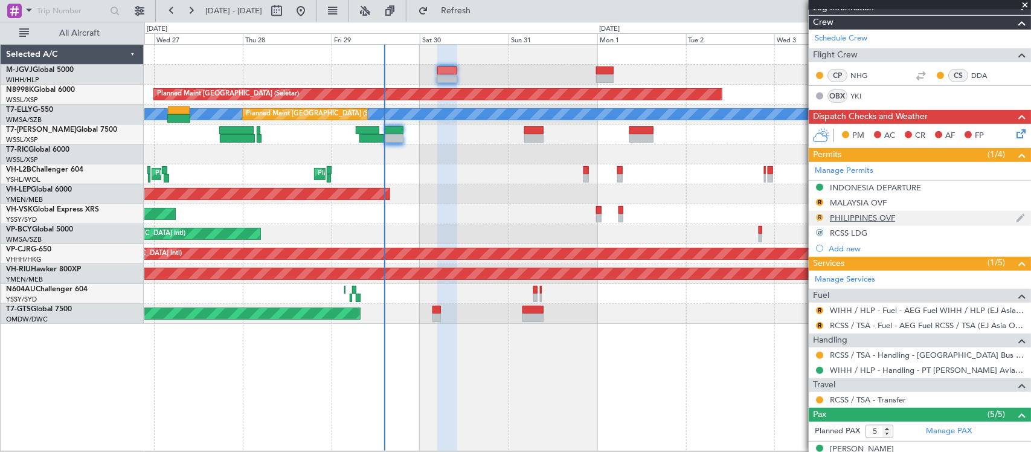
click at [821, 217] on button "R" at bounding box center [819, 217] width 7 height 7
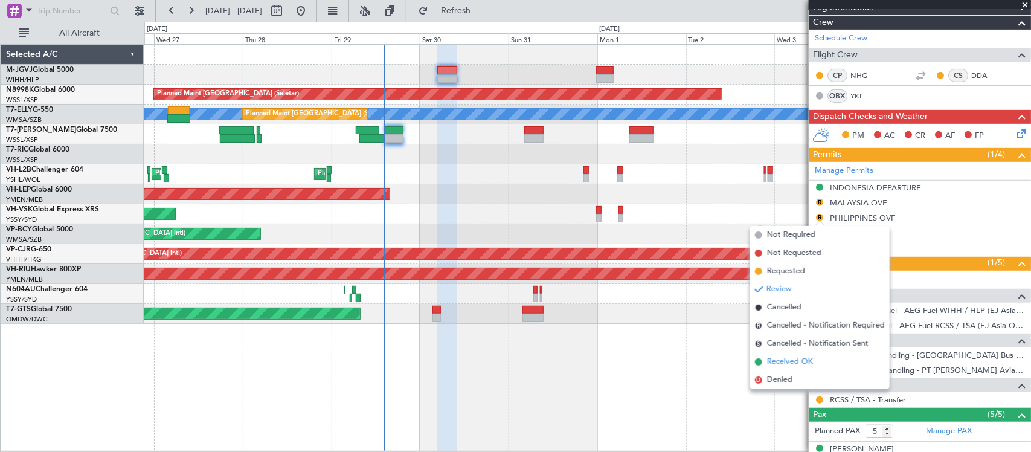
click at [805, 360] on span "Received OK" at bounding box center [790, 362] width 46 height 12
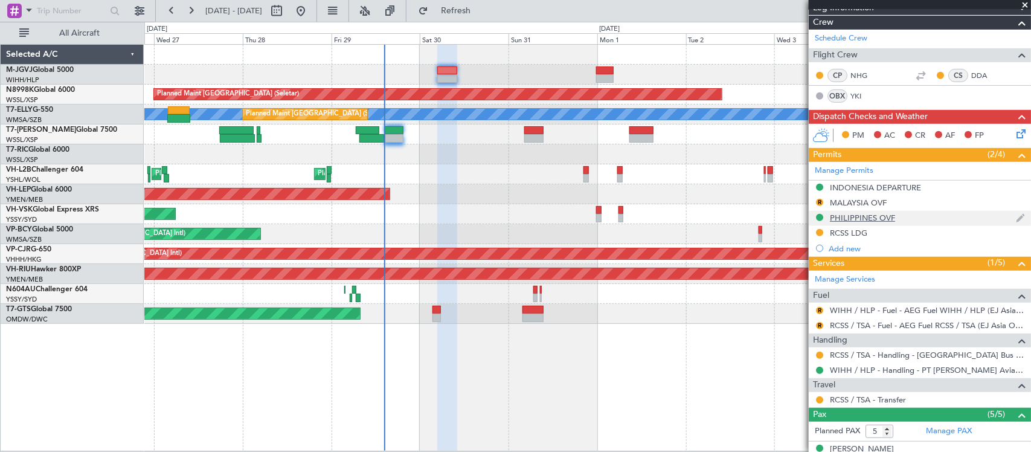
click at [830, 217] on div "PHILIPPINES OVF" at bounding box center [862, 218] width 65 height 10
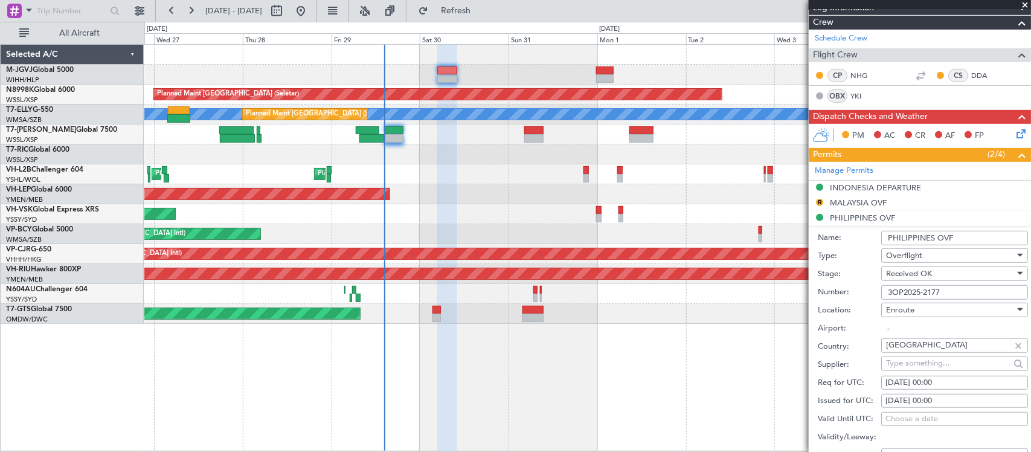
drag, startPoint x: 954, startPoint y: 293, endPoint x: 755, endPoint y: 302, distance: 199.4
click at [755, 302] on fb-app "[DATE] - [DATE] Refresh Quick Links All Aircraft Planned Maint [GEOGRAPHIC_DATA…" at bounding box center [515, 230] width 1031 height 443
click at [857, 200] on div "MALAYSIA OVF" at bounding box center [858, 202] width 57 height 10
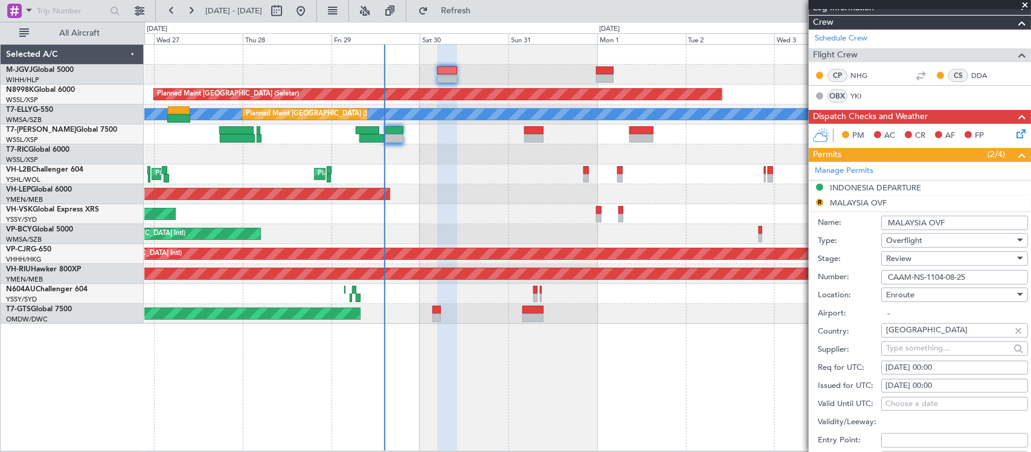
click at [926, 260] on div "Review" at bounding box center [950, 258] width 129 height 18
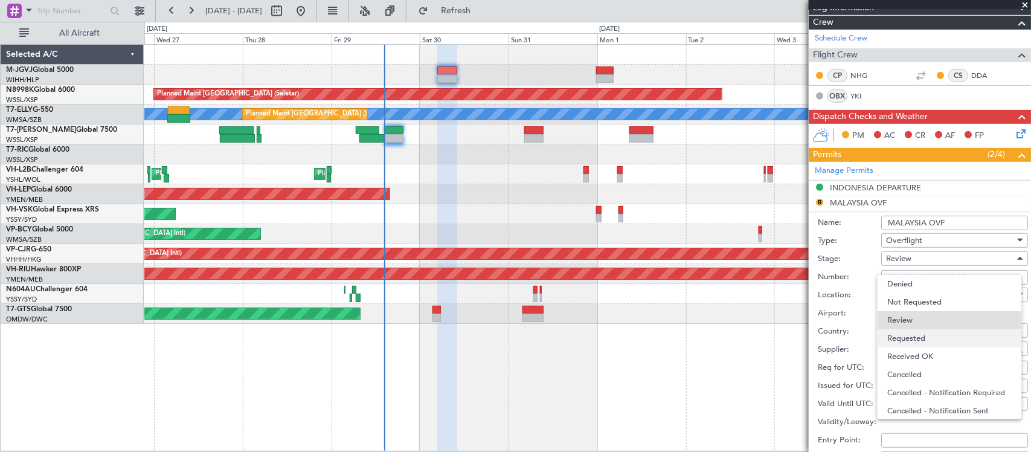
click at [918, 342] on span "Requested" at bounding box center [949, 338] width 124 height 18
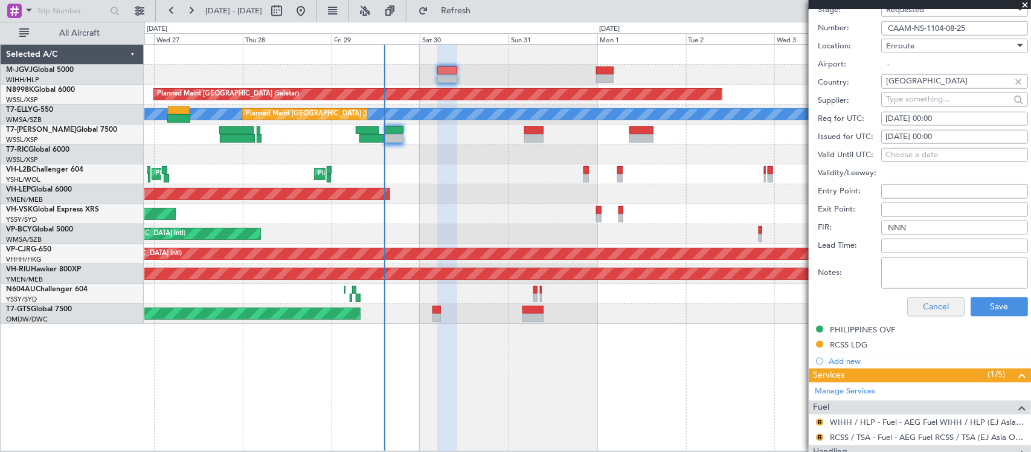
scroll to position [490, 0]
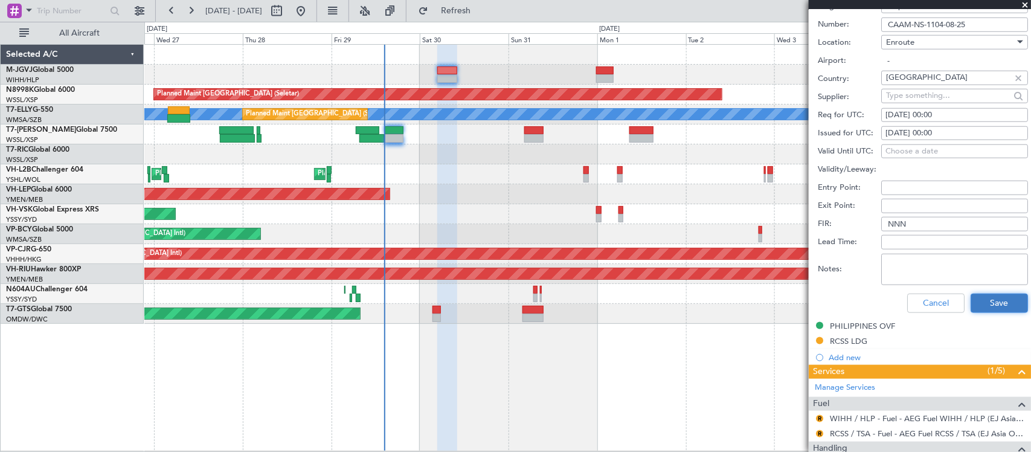
click at [1003, 302] on button "Save" at bounding box center [998, 302] width 57 height 19
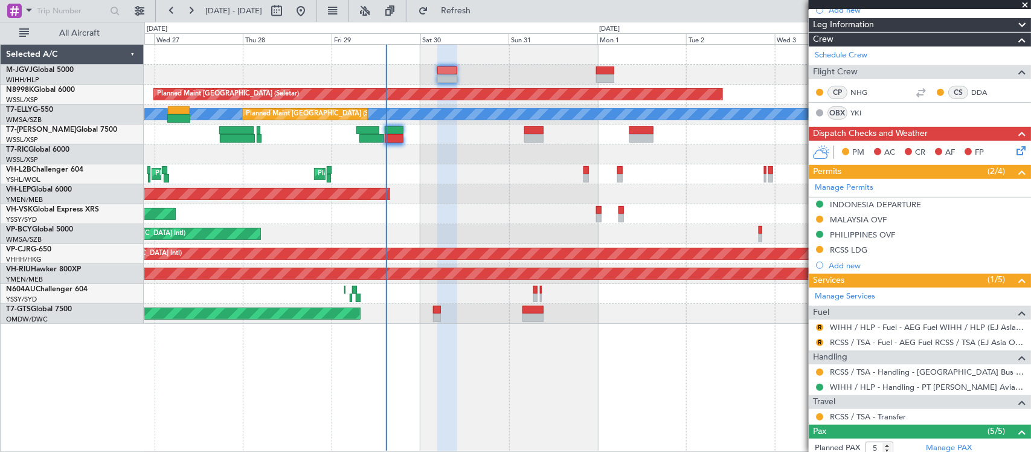
scroll to position [254, 0]
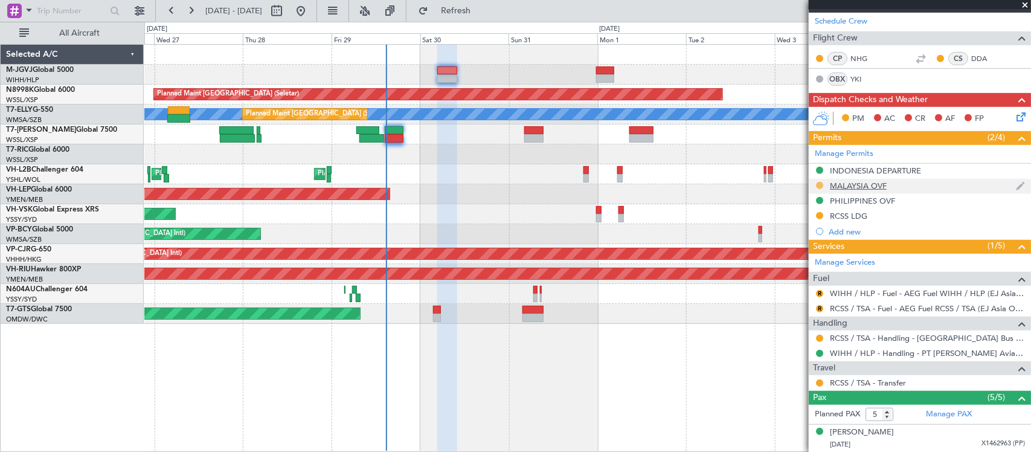
click at [821, 185] on button at bounding box center [819, 185] width 7 height 7
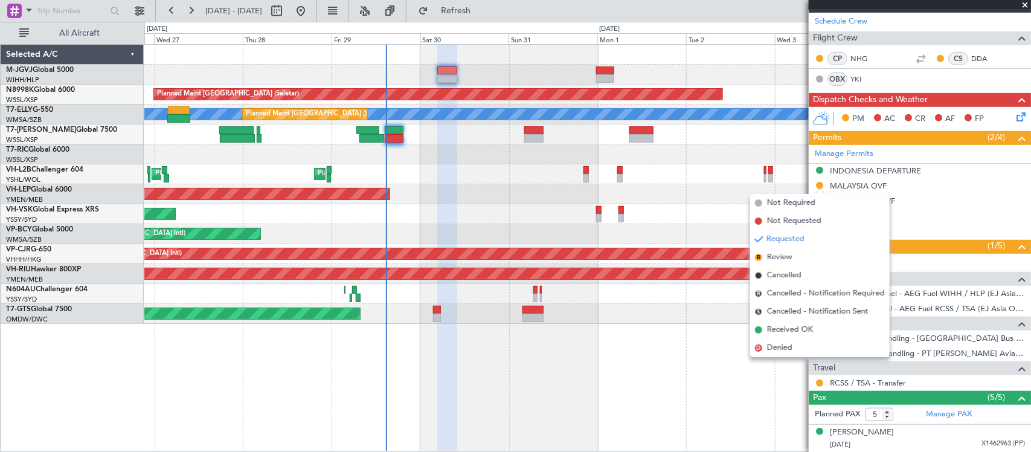
click at [811, 330] on span "Received OK" at bounding box center [790, 330] width 46 height 12
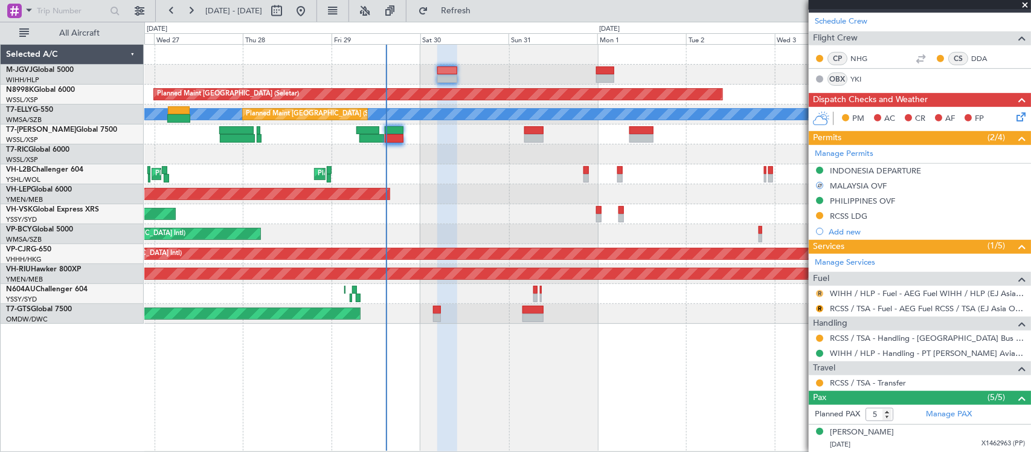
click at [822, 291] on button "R" at bounding box center [819, 293] width 7 height 7
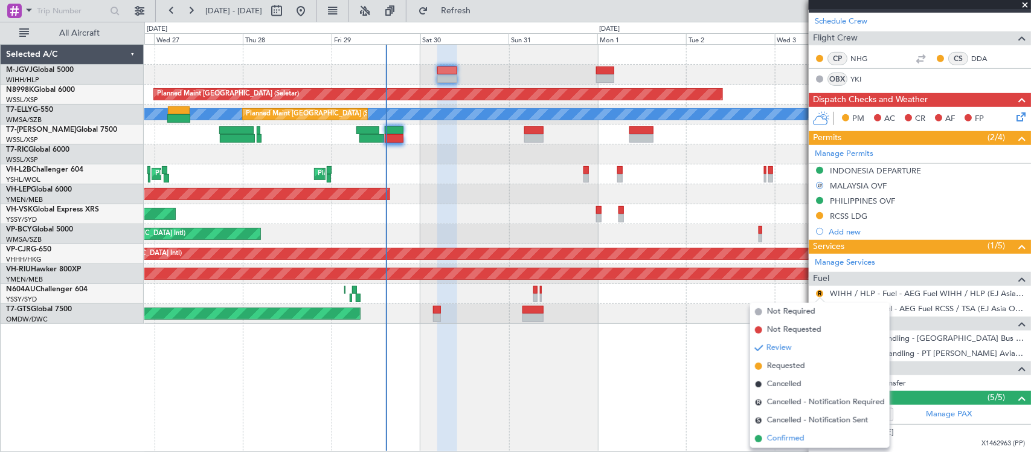
click at [802, 435] on span "Confirmed" at bounding box center [785, 438] width 37 height 12
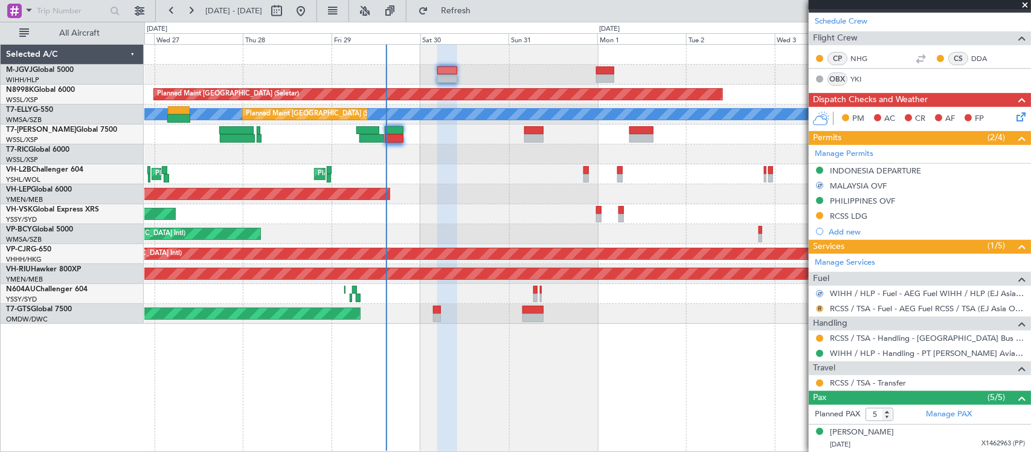
click at [819, 307] on button "R" at bounding box center [819, 308] width 7 height 7
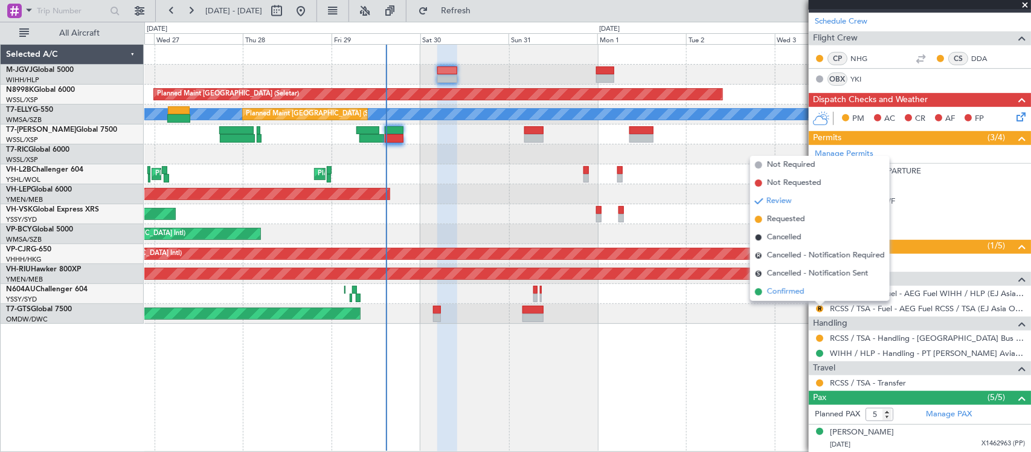
click at [809, 296] on li "Confirmed" at bounding box center [819, 292] width 139 height 18
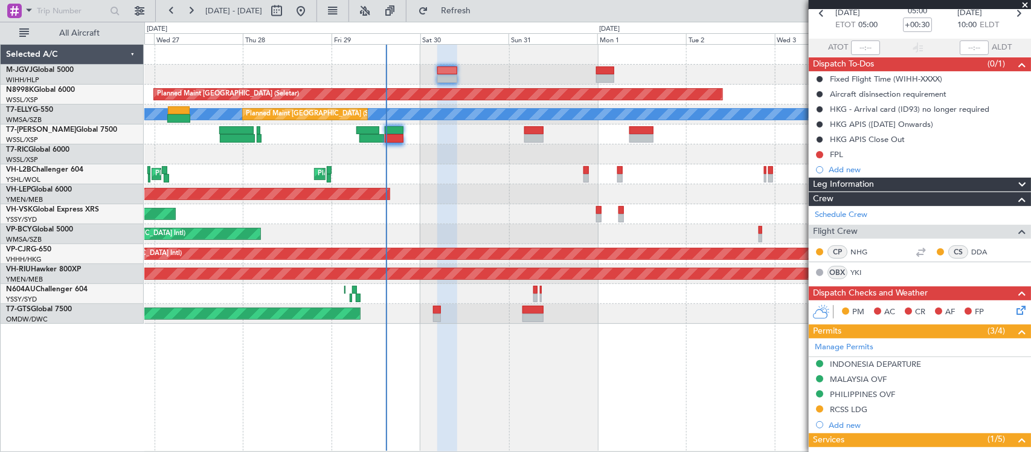
scroll to position [0, 0]
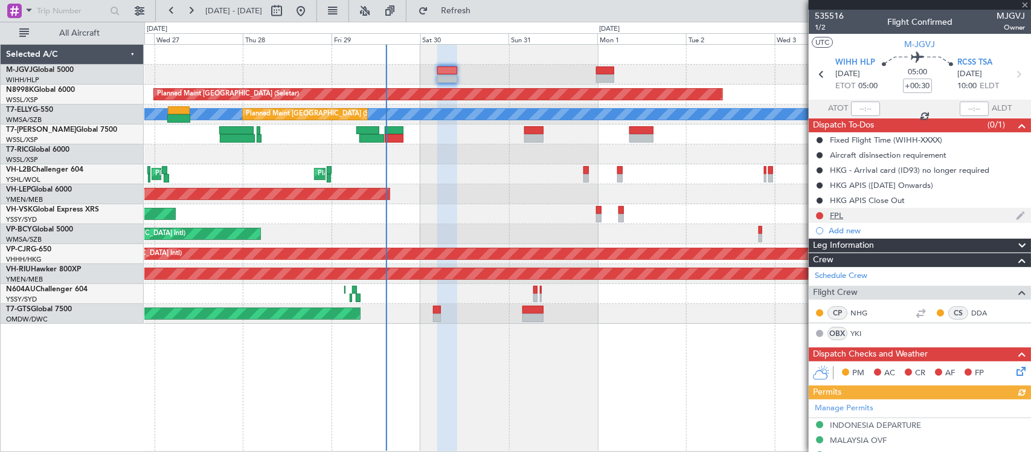
click at [836, 216] on div "FPL" at bounding box center [836, 215] width 13 height 10
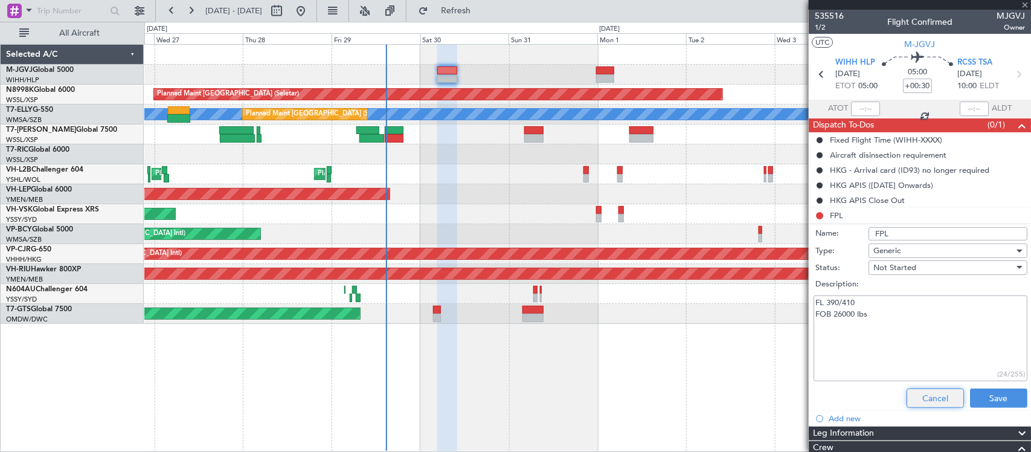
click at [918, 392] on button "Cancel" at bounding box center [934, 397] width 57 height 19
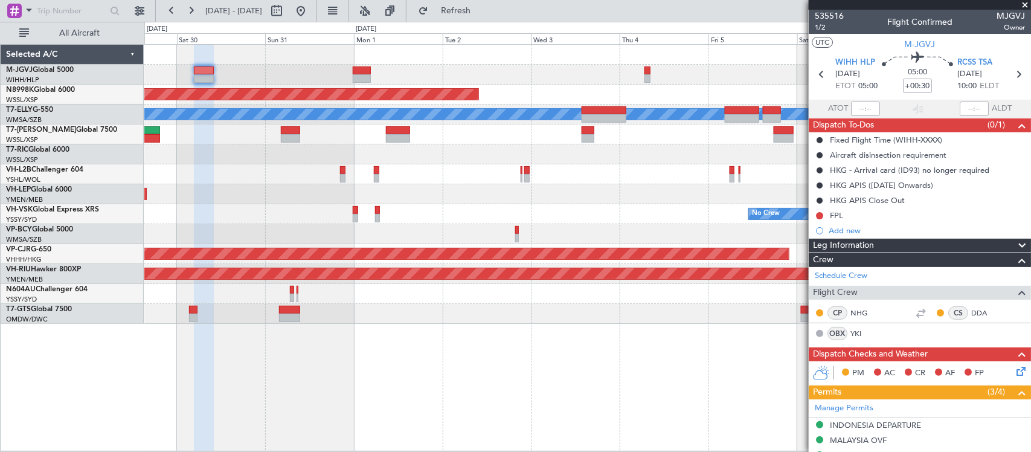
click at [388, 79] on div at bounding box center [587, 75] width 886 height 20
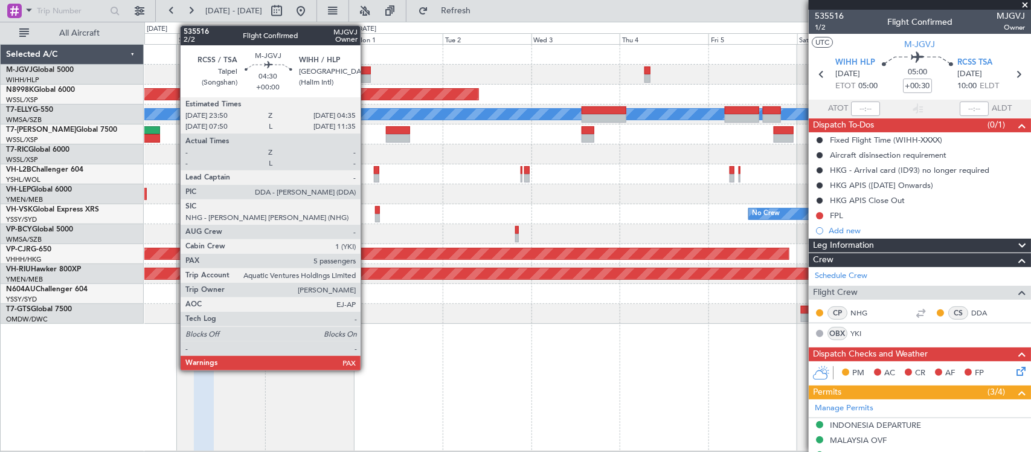
click at [366, 80] on div at bounding box center [362, 78] width 18 height 8
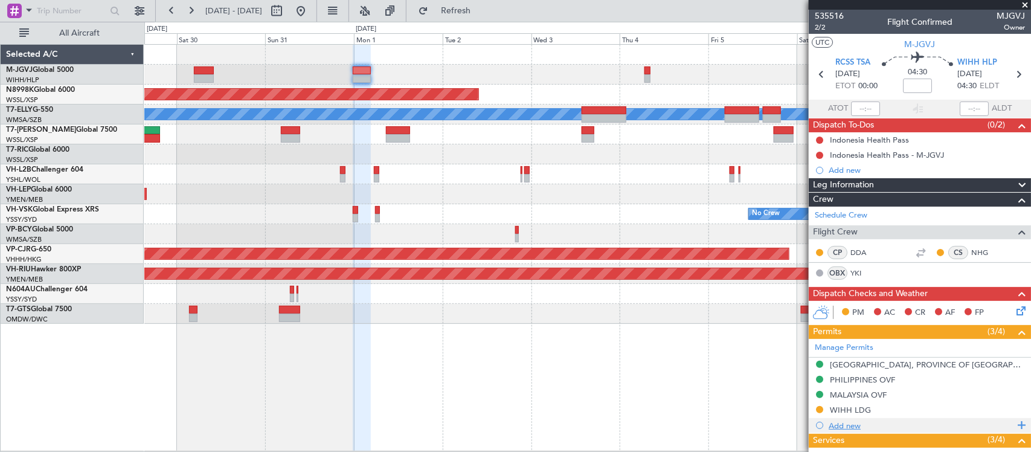
scroll to position [251, 0]
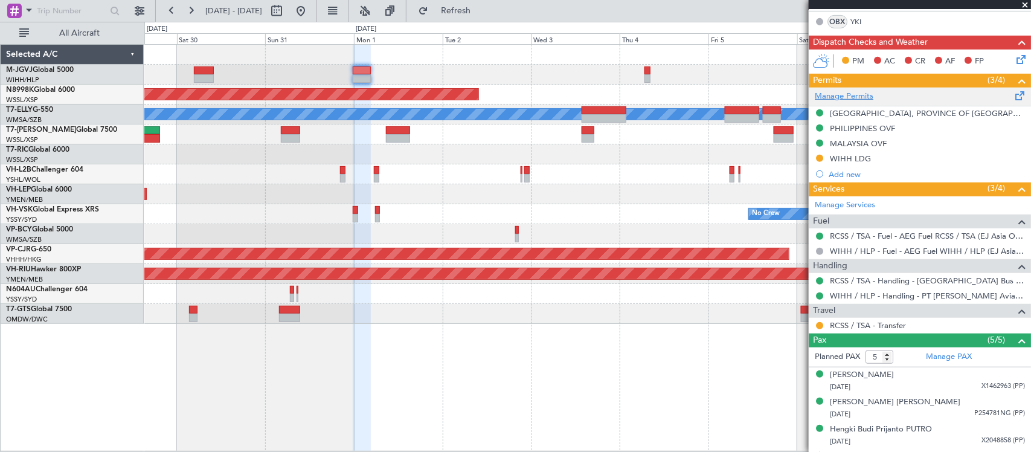
click at [850, 92] on link "Manage Permits" at bounding box center [843, 97] width 59 height 12
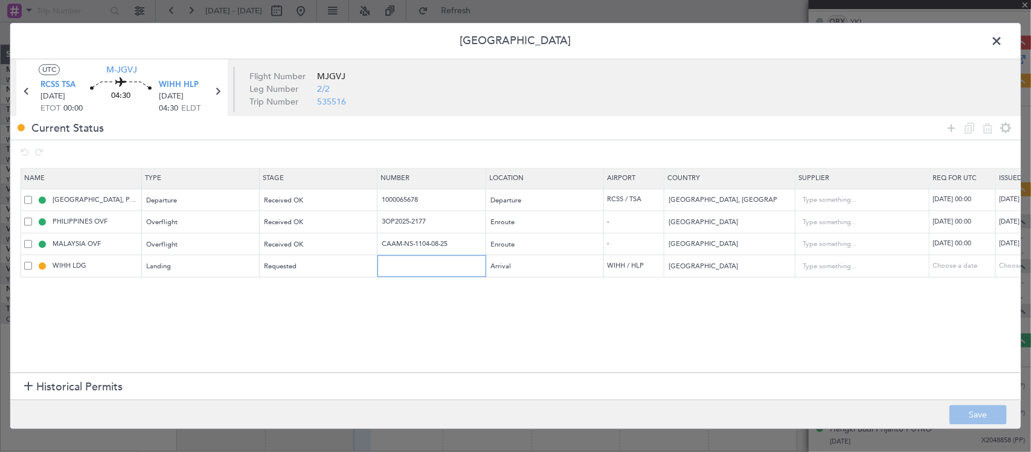
click at [412, 266] on input "text" at bounding box center [432, 266] width 105 height 10
paste input "SH12647"
type input "SH12647"
click at [1006, 264] on div "Choose a date" at bounding box center [1030, 266] width 63 height 10
select select "8"
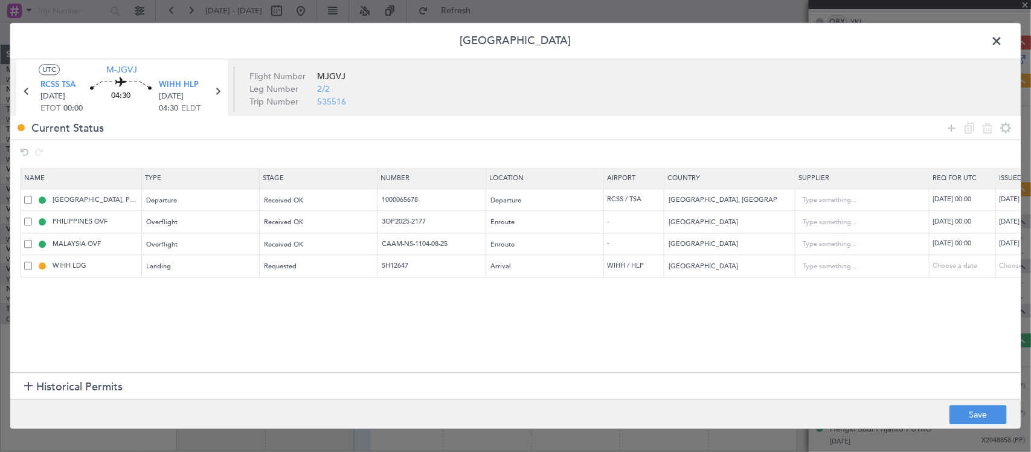
select select "2025"
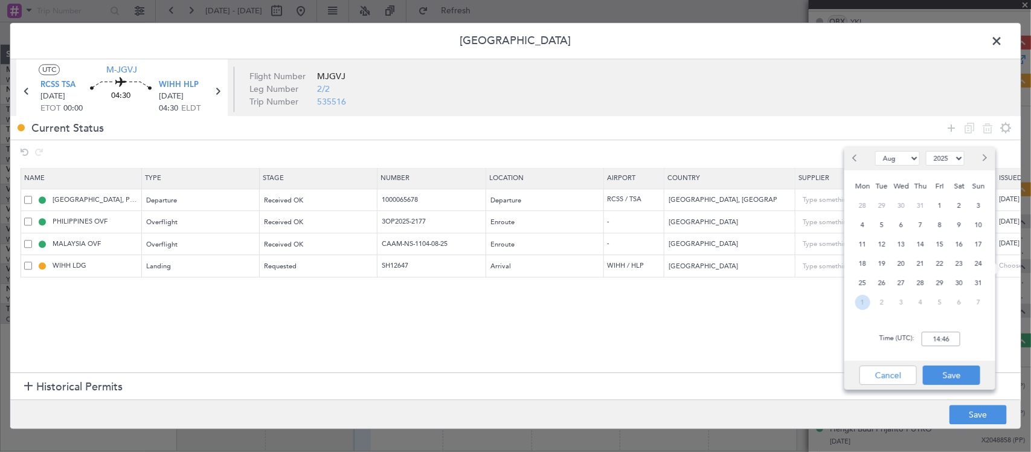
click at [865, 302] on span "1" at bounding box center [862, 302] width 15 height 15
select select "9"
type input "00:00"
click at [946, 339] on input "00:00" at bounding box center [940, 338] width 39 height 14
click at [952, 366] on button "Save" at bounding box center [950, 374] width 57 height 19
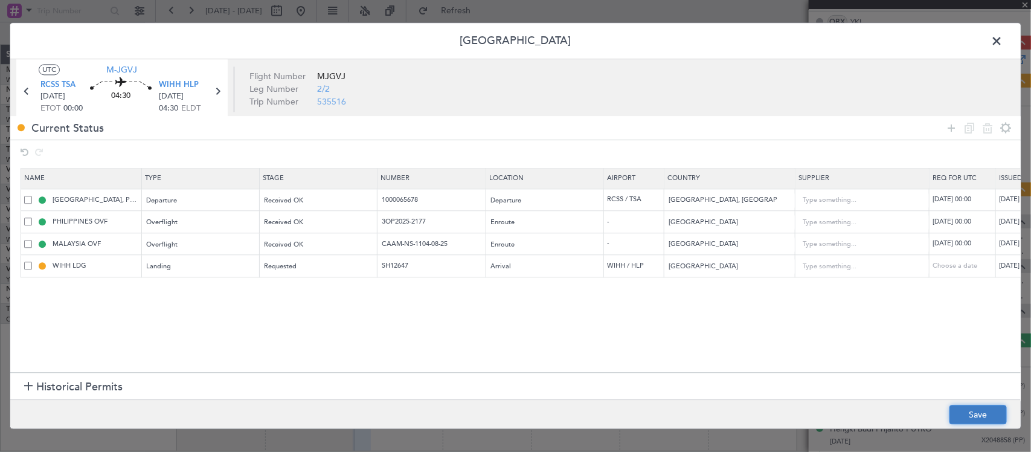
click at [979, 412] on button "Save" at bounding box center [977, 414] width 57 height 19
type input "SH12647"
click at [1002, 40] on span at bounding box center [1002, 44] width 0 height 24
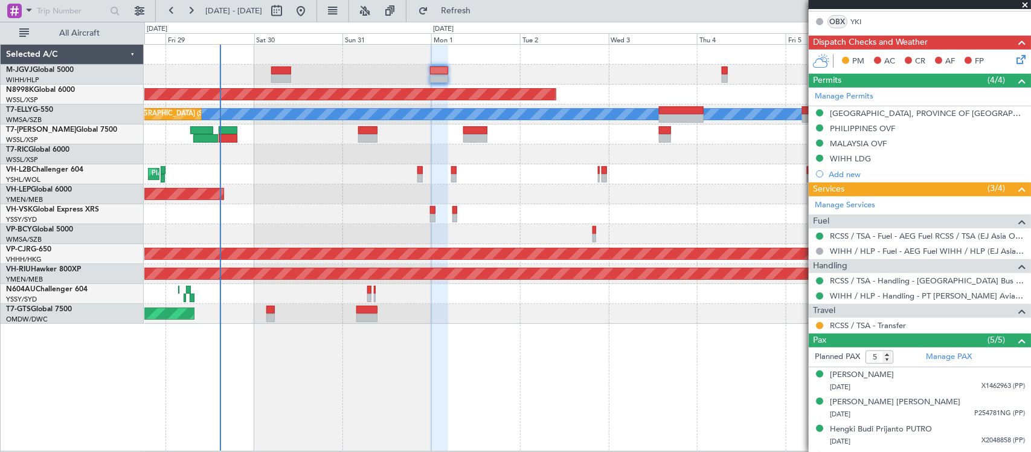
click at [620, 200] on div "Unplanned Maint Wichita (Wichita Mid-continent)" at bounding box center [587, 194] width 886 height 20
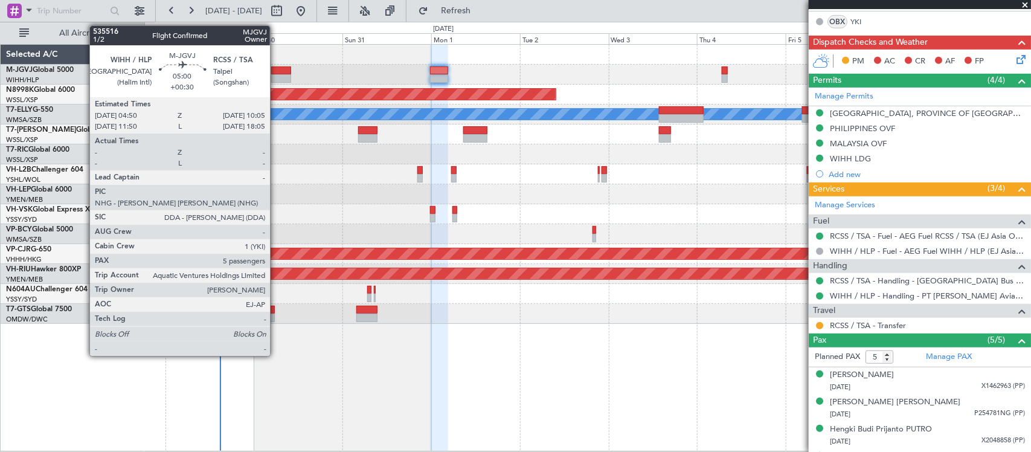
click at [276, 77] on div at bounding box center [281, 78] width 20 height 8
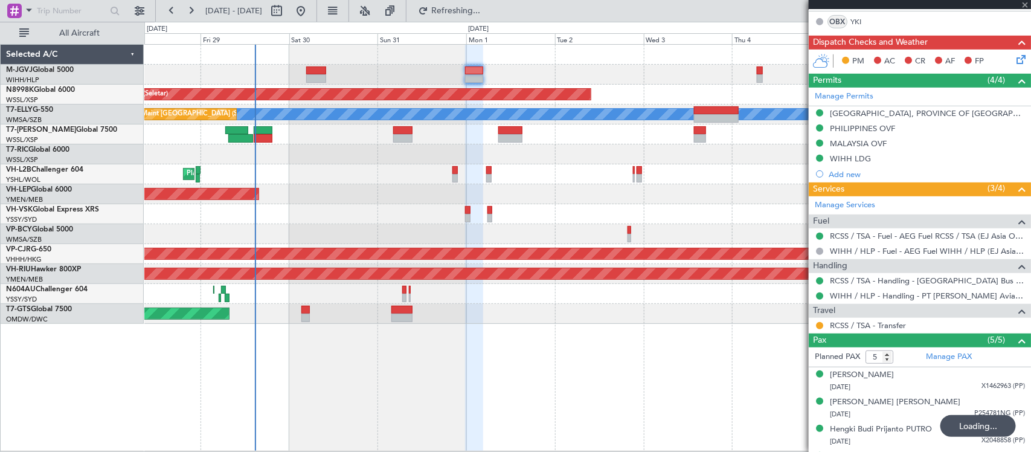
click at [402, 216] on div "No Crew Unplanned Maint Sydney ([PERSON_NAME] Intl)" at bounding box center [587, 214] width 886 height 20
type input "+00:30"
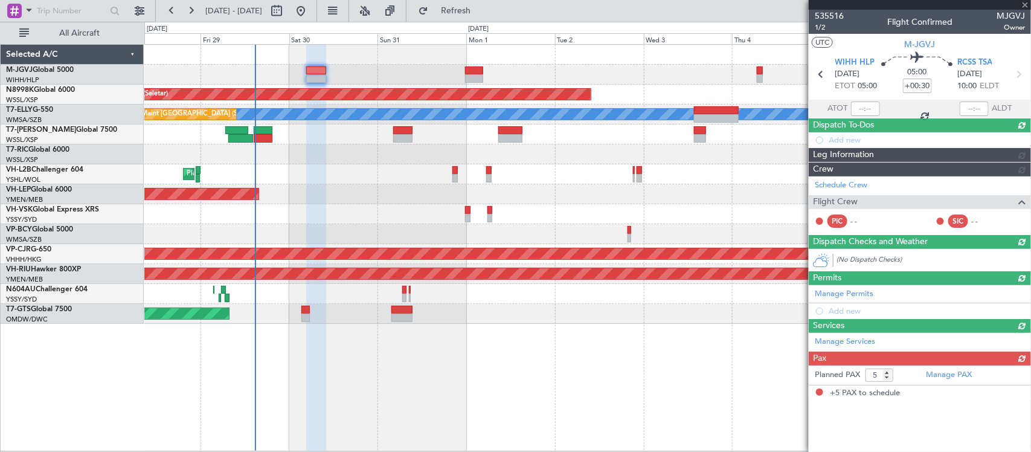
scroll to position [0, 0]
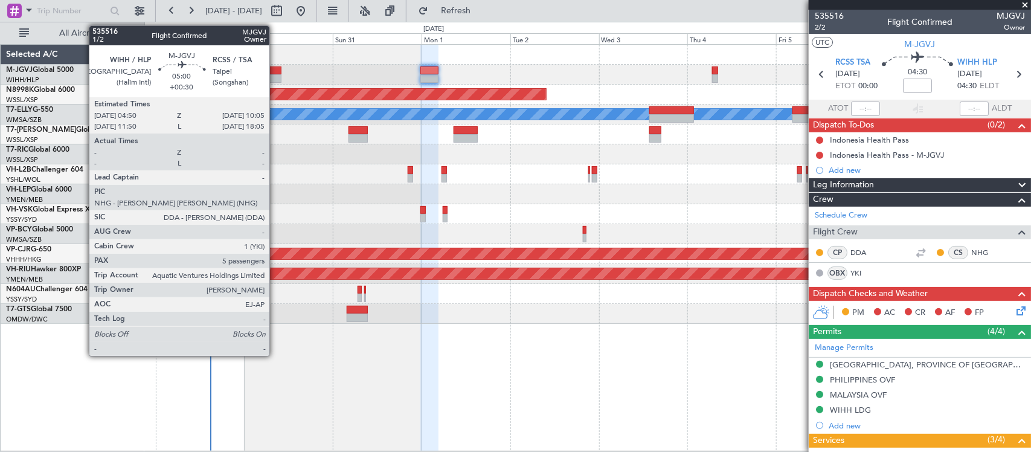
click at [275, 77] on div at bounding box center [271, 78] width 20 height 8
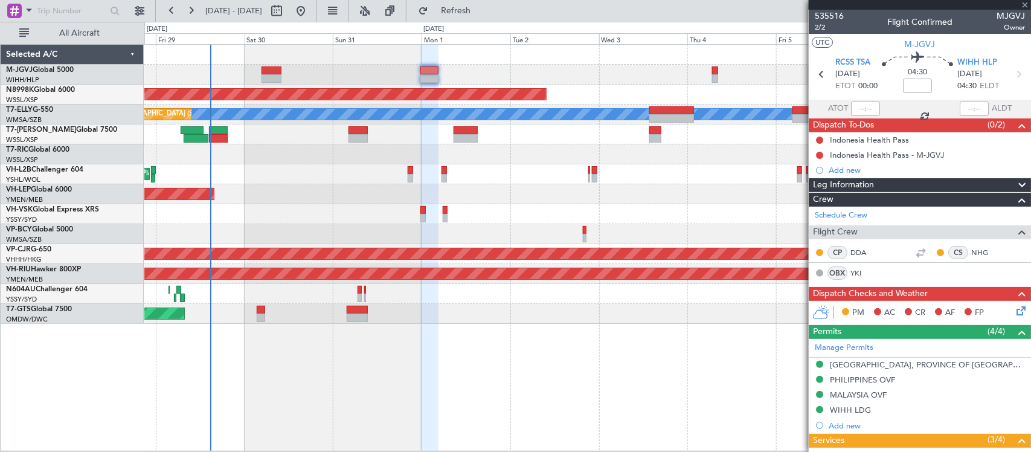
type input "+00:30"
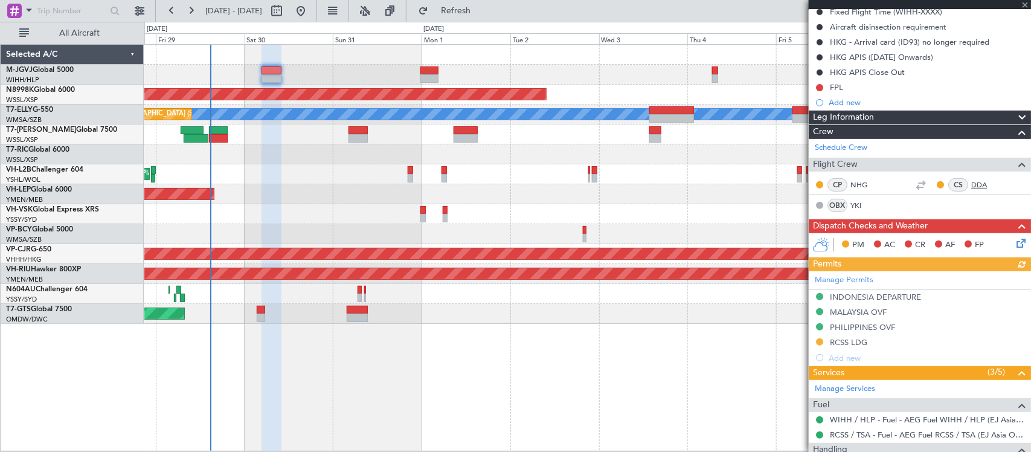
scroll to position [363, 0]
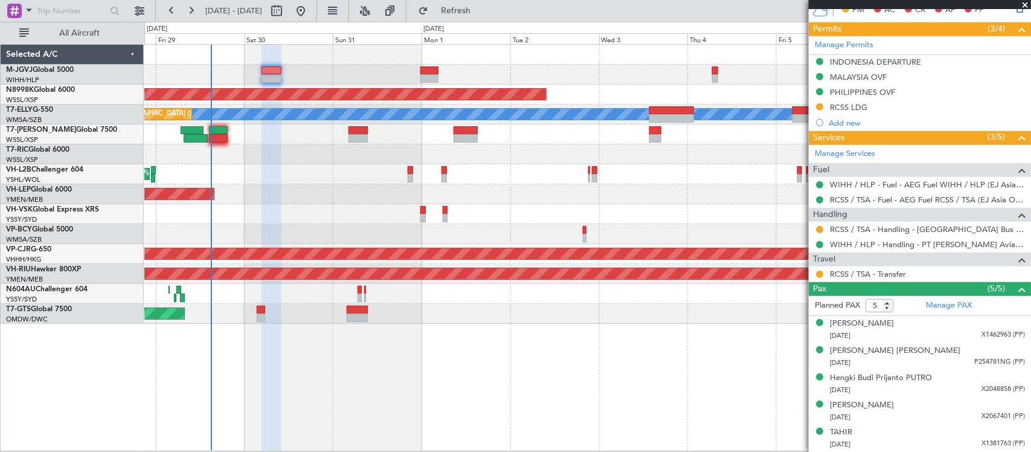
click at [543, 171] on div "Planned Maint [GEOGRAPHIC_DATA] (Halim Intl) Planned Maint [GEOGRAPHIC_DATA] (S…" at bounding box center [587, 184] width 886 height 279
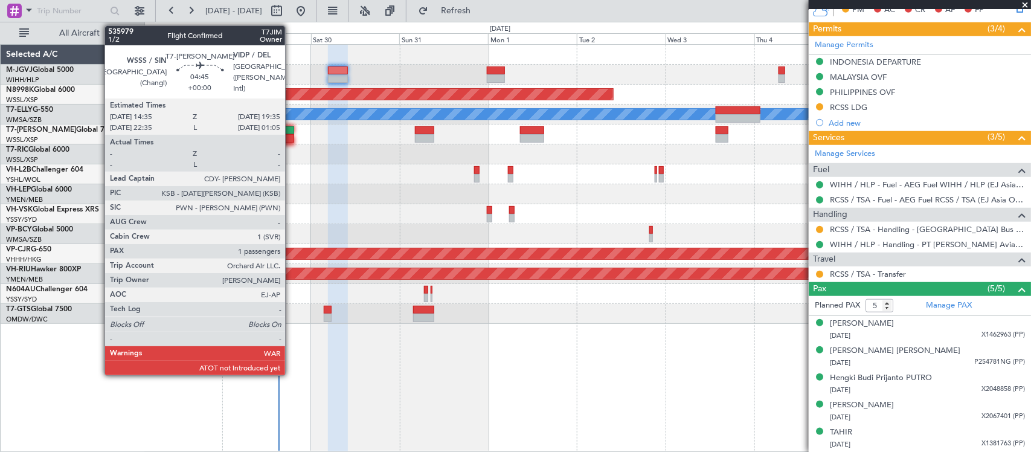
click at [291, 141] on div at bounding box center [284, 138] width 19 height 8
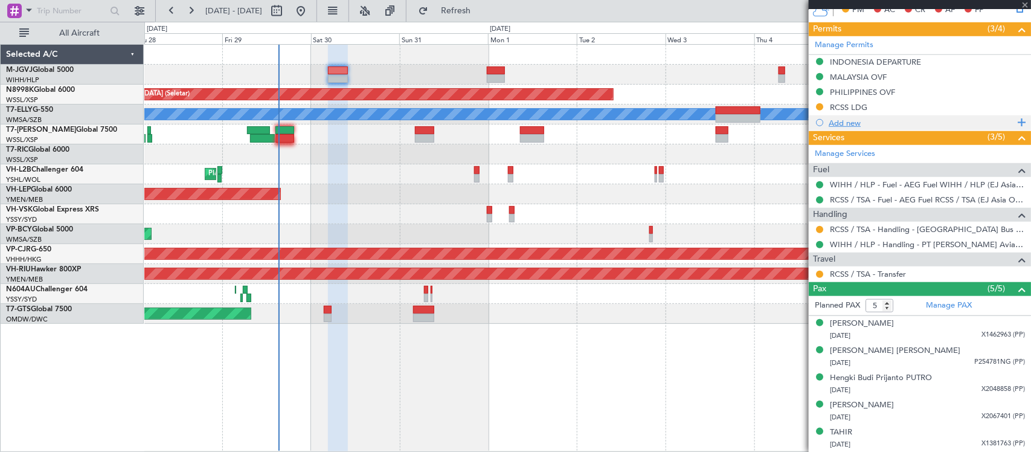
type input "1"
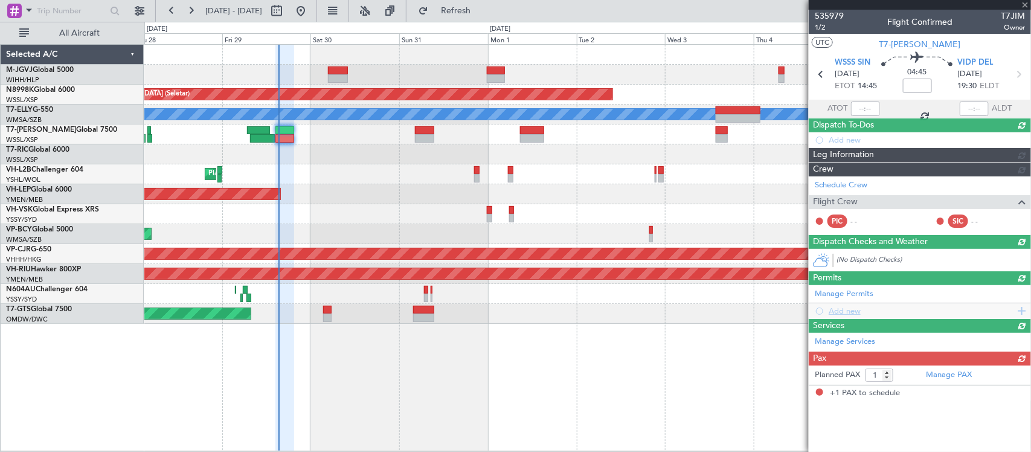
scroll to position [0, 0]
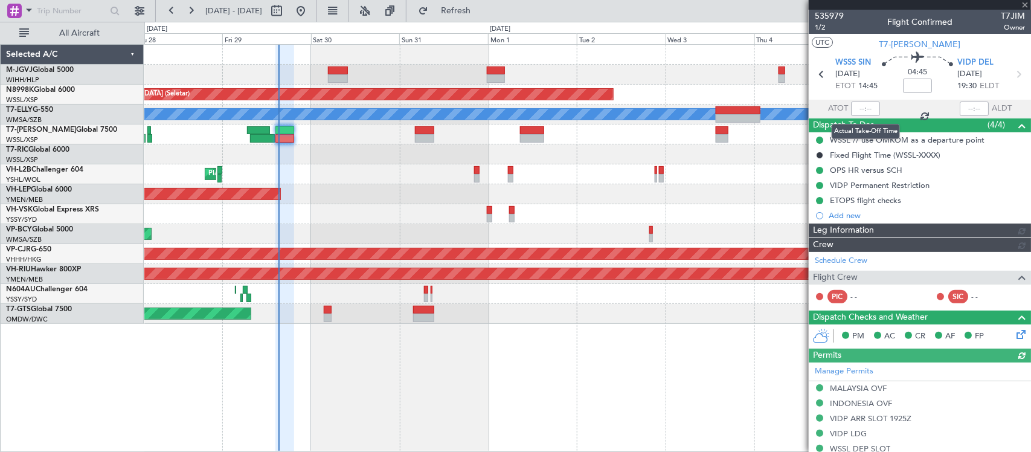
type input "[PERSON_NAME] (LEU)"
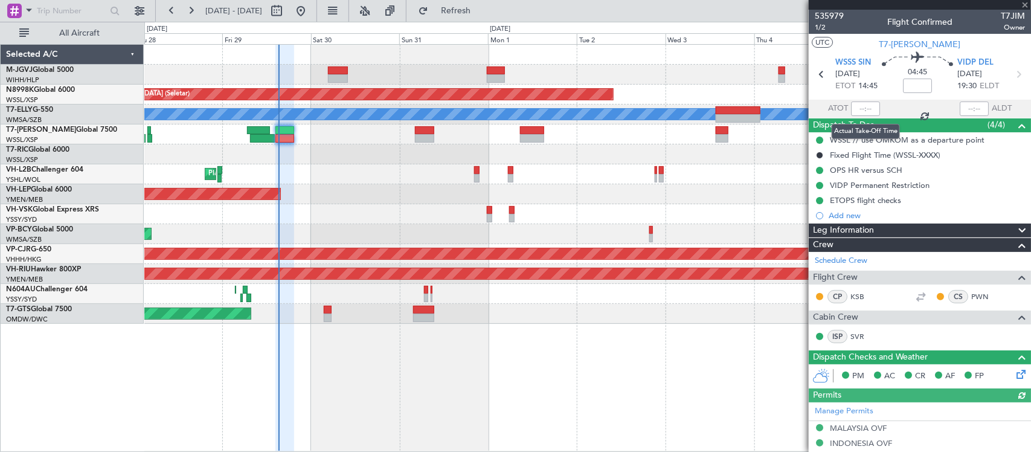
click at [864, 106] on div at bounding box center [865, 108] width 29 height 14
click at [865, 107] on input "text" at bounding box center [865, 108] width 29 height 14
click at [862, 107] on input "text" at bounding box center [865, 108] width 29 height 14
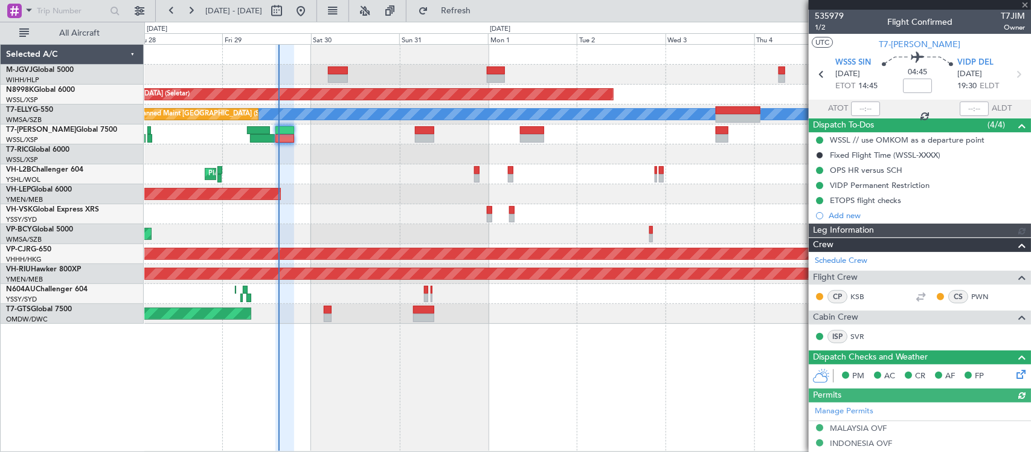
type input "[PERSON_NAME] (LEU)"
click at [864, 110] on input "text" at bounding box center [865, 108] width 29 height 14
type input "15:16"
type input "[PERSON_NAME] (LEU)"
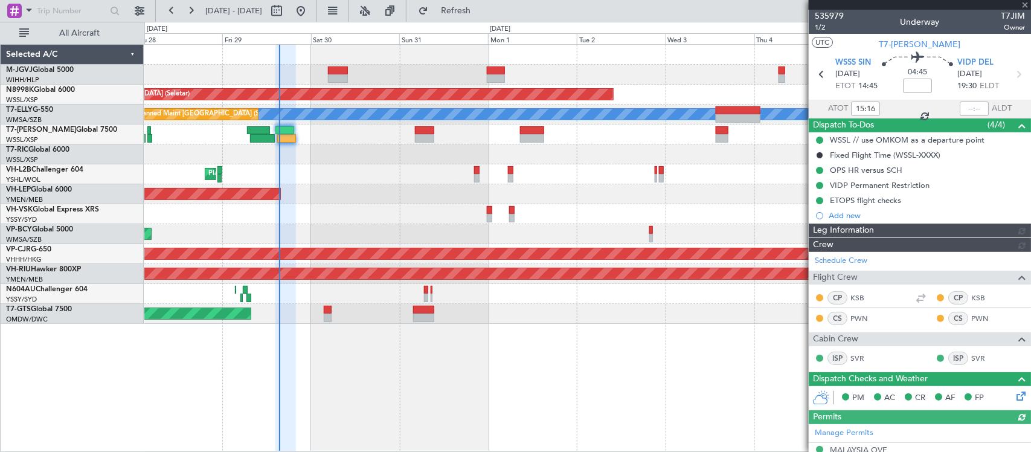
type input "[PERSON_NAME] (LEU)"
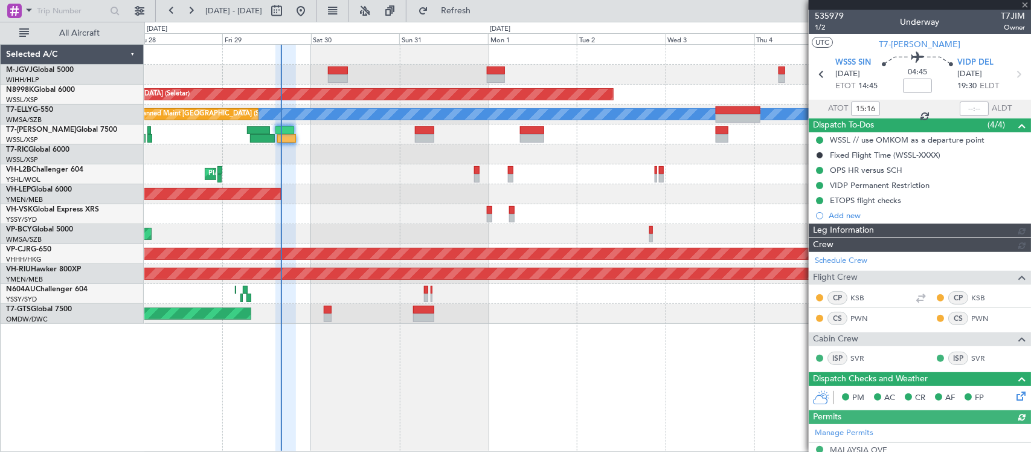
type input "[PERSON_NAME] (LEU)"
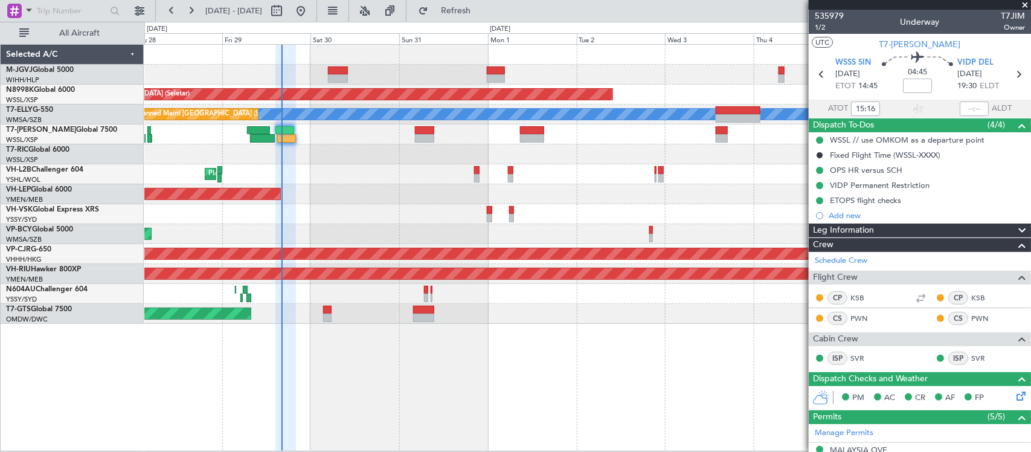
click at [444, 219] on div "Planned Maint Jakarta (Halim Intl) Planned Maint Singapore (Seletar) MEL Planne…" at bounding box center [587, 184] width 886 height 279
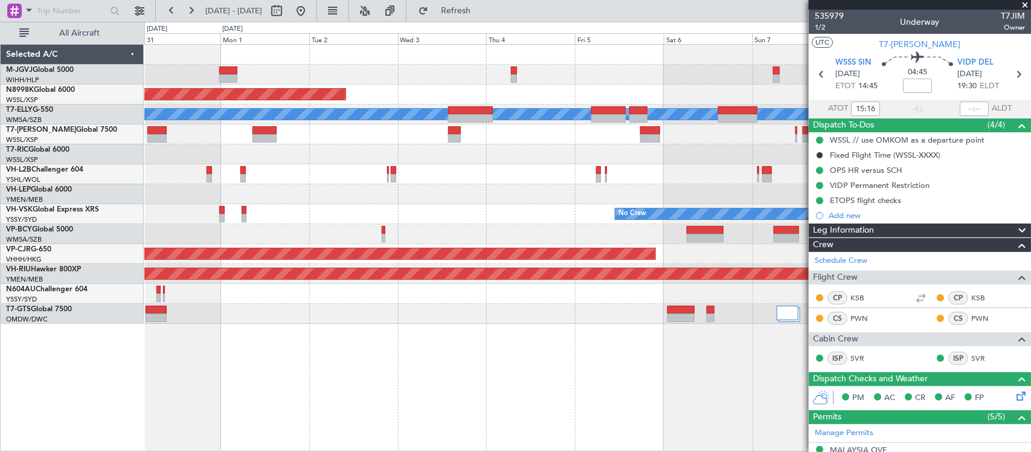
click at [379, 225] on div "Planned Maint Singapore (Seletar) MEL Planned Maint Dubai (Dubai Intl) Planned …" at bounding box center [587, 184] width 886 height 279
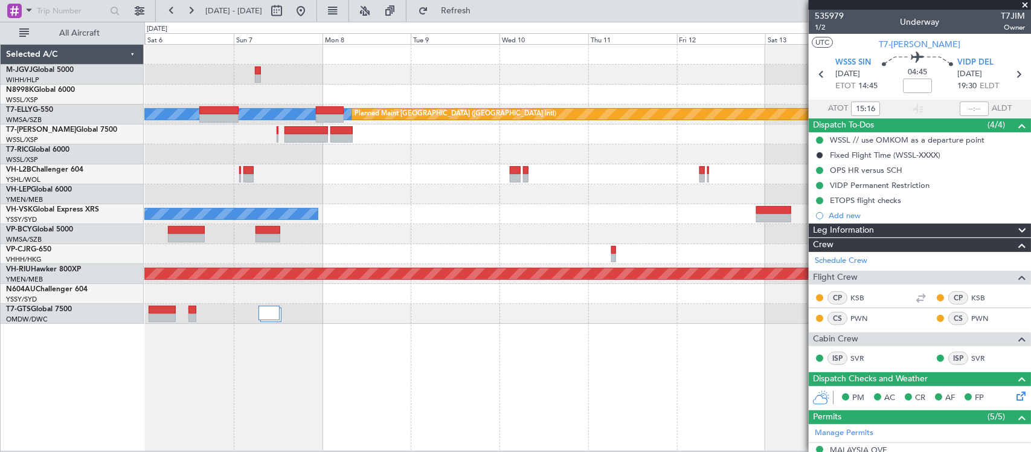
click at [384, 284] on div "MEL Planned Maint Dubai (Dubai Intl) No Crew Planned Maint Hong Kong (Hong Kong…" at bounding box center [587, 184] width 886 height 279
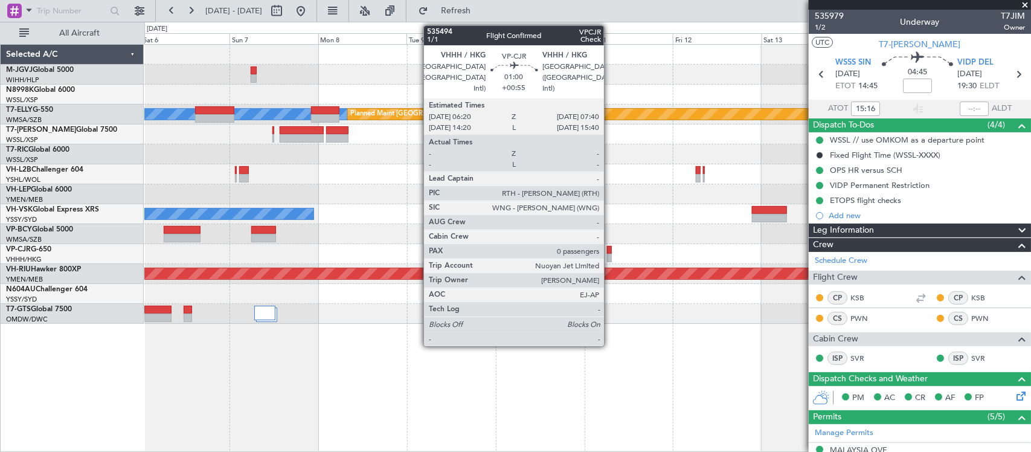
click at [610, 249] on div at bounding box center [609, 250] width 5 height 8
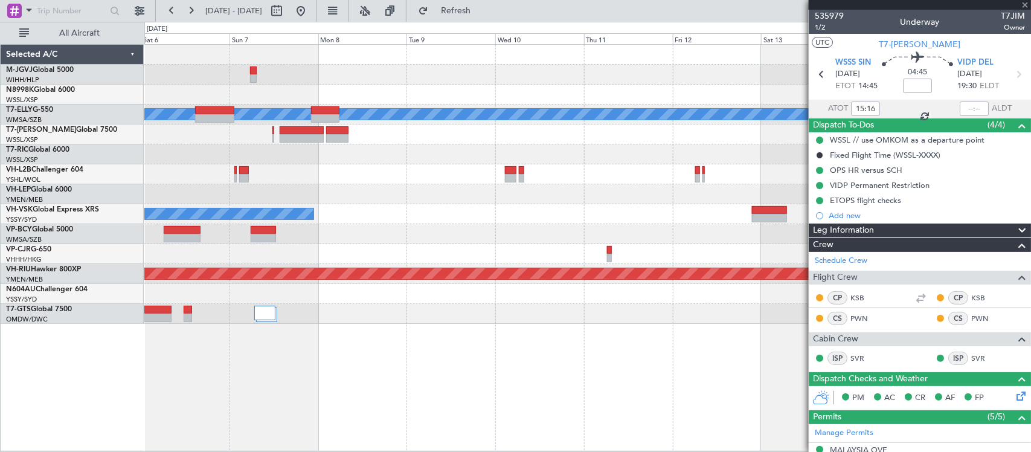
type input "+00:55"
type input "0"
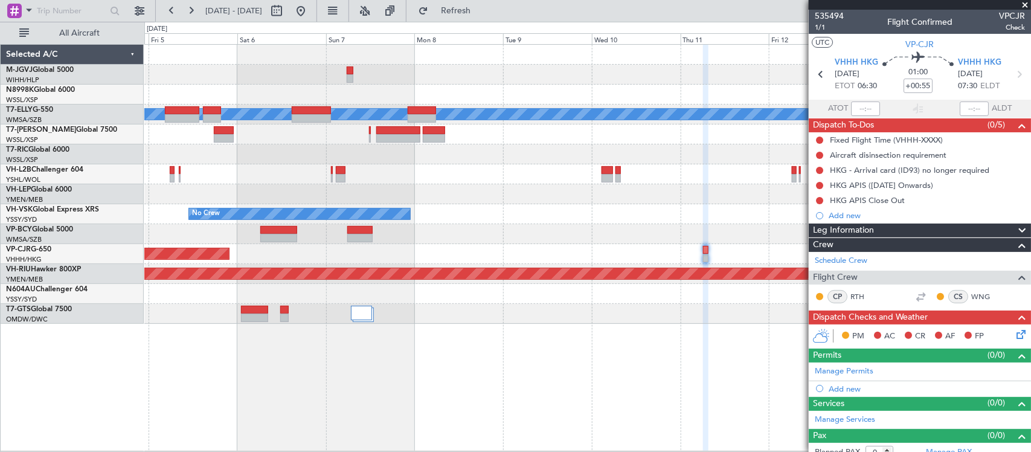
click at [592, 151] on div at bounding box center [587, 154] width 886 height 20
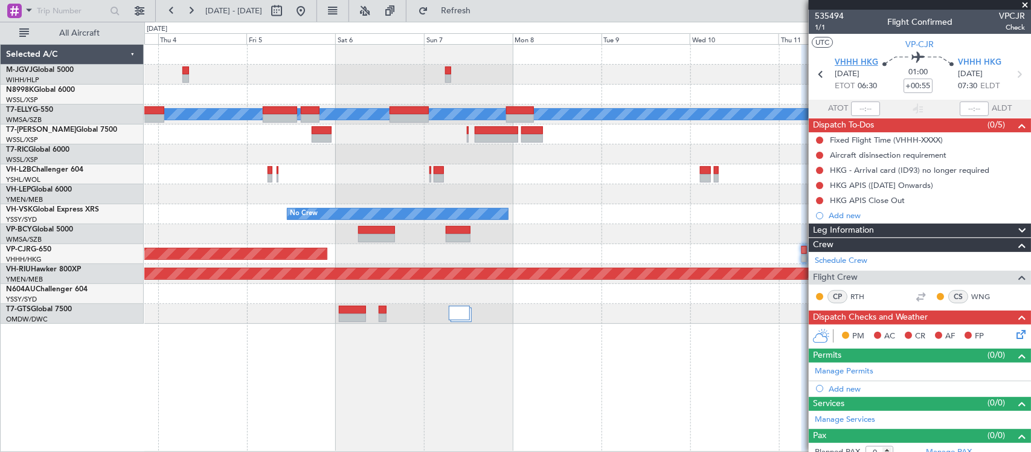
click at [862, 59] on span "VHHH HKG" at bounding box center [855, 63] width 43 height 12
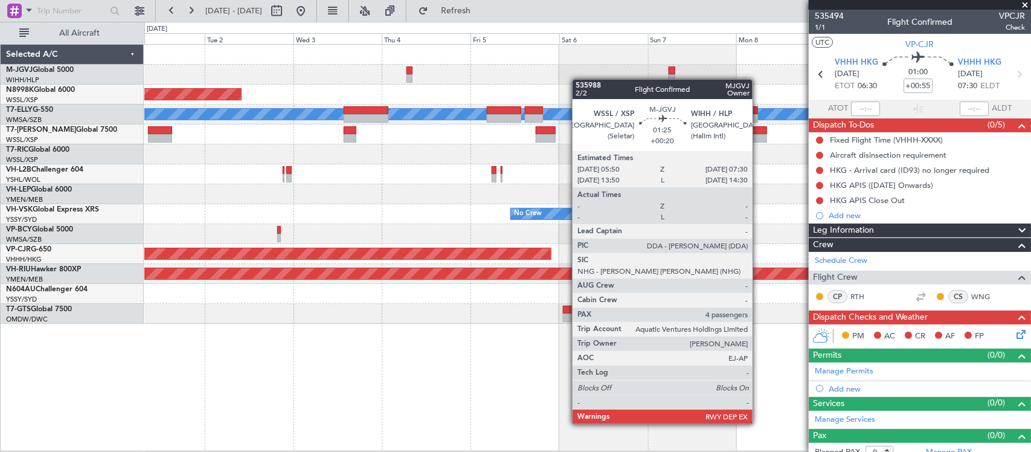
click at [655, 80] on div "Planned Maint Singapore (Seletar) Planned Maint Dubai (Dubai Intl) MEL No Crew …" at bounding box center [587, 184] width 886 height 279
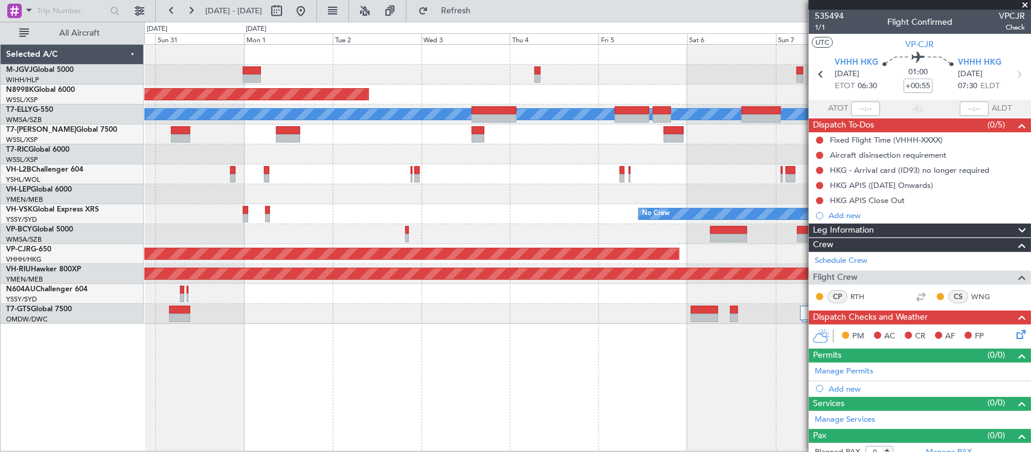
click at [577, 85] on div "Planned Maint Singapore (Seletar) Planned Maint Dubai (Dubai Intl) MEL Planned …" at bounding box center [587, 184] width 886 height 279
